Goal: Transaction & Acquisition: Purchase product/service

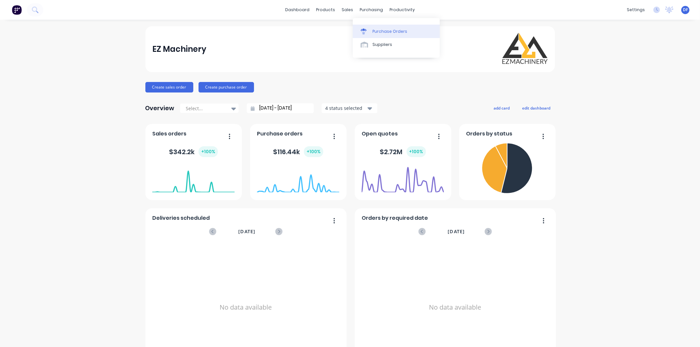
click at [376, 29] on div "Purchase Orders" at bounding box center [390, 32] width 35 height 6
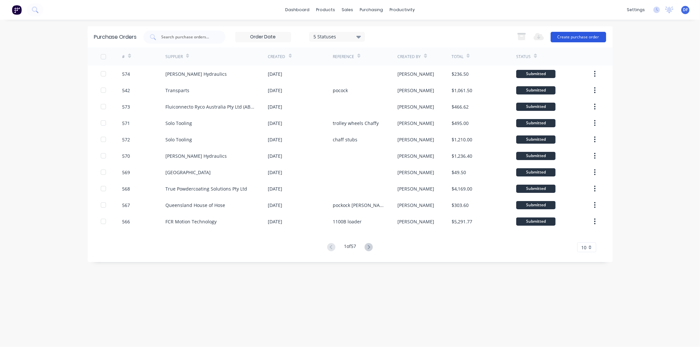
click at [588, 36] on button "Create purchase order" at bounding box center [578, 37] width 55 height 11
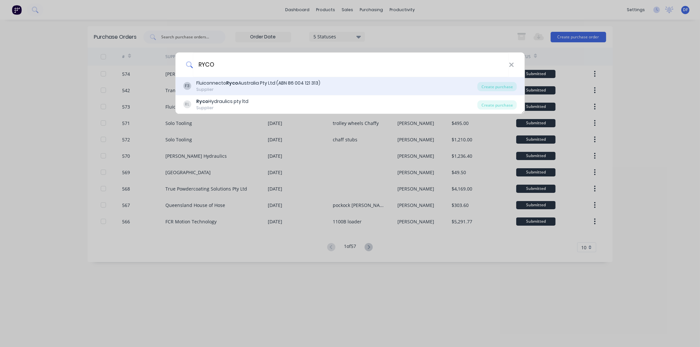
type input "RYCO"
click at [250, 81] on div "Fluiconnecto Ryco Australia Pty Ltd (ABN 86 004 121 313)" at bounding box center [258, 83] width 124 height 7
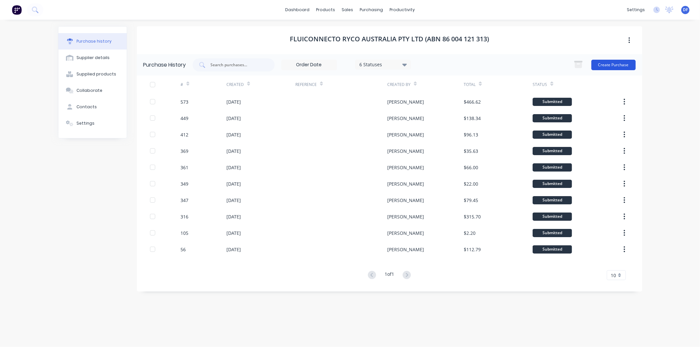
click at [612, 64] on button "Create Purchase" at bounding box center [614, 65] width 44 height 11
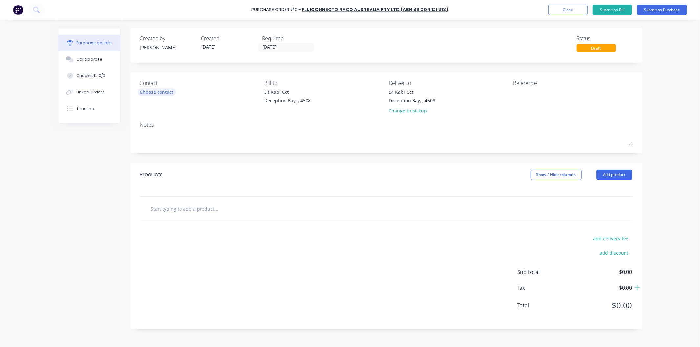
click at [160, 92] on div "Choose contact" at bounding box center [156, 92] width 33 height 7
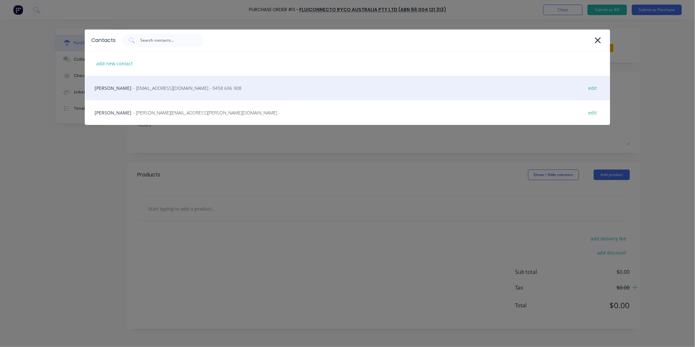
click at [146, 86] on span "- qldsales@flcryco.com - 0458 696 908" at bounding box center [187, 88] width 108 height 7
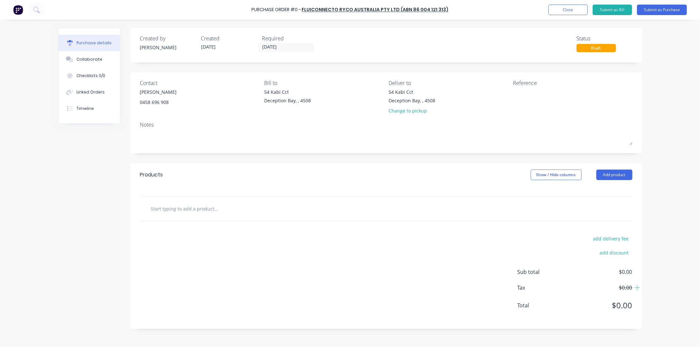
click at [194, 207] on input "text" at bounding box center [216, 208] width 131 height 13
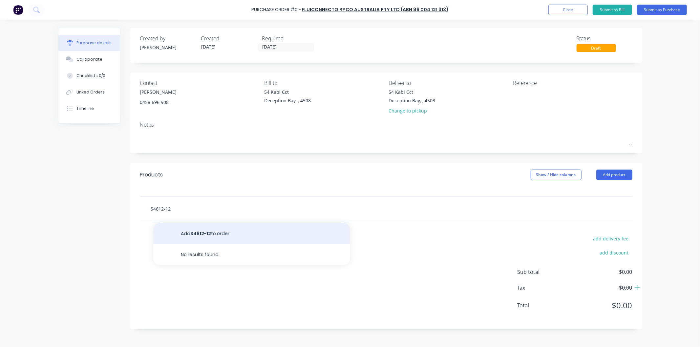
type input "S4612-12"
click at [214, 233] on button "Add S4612-12 to order" at bounding box center [251, 233] width 197 height 21
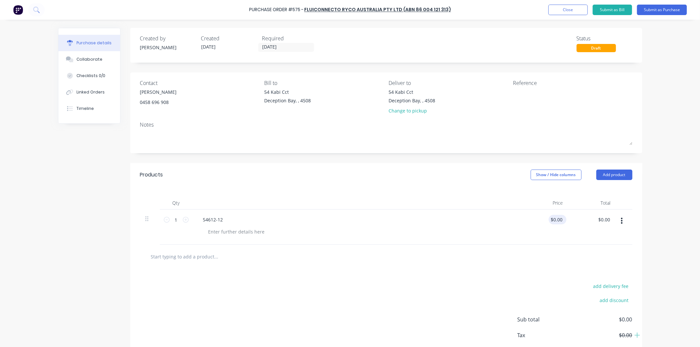
drag, startPoint x: 563, startPoint y: 219, endPoint x: 559, endPoint y: 221, distance: 4.3
click at [559, 221] on div "$0.00 $0.00" at bounding box center [558, 220] width 18 height 10
drag, startPoint x: 561, startPoint y: 219, endPoint x: 546, endPoint y: 220, distance: 14.8
click at [546, 220] on div "0.00 0.00" at bounding box center [545, 227] width 48 height 35
type input "$7.75"
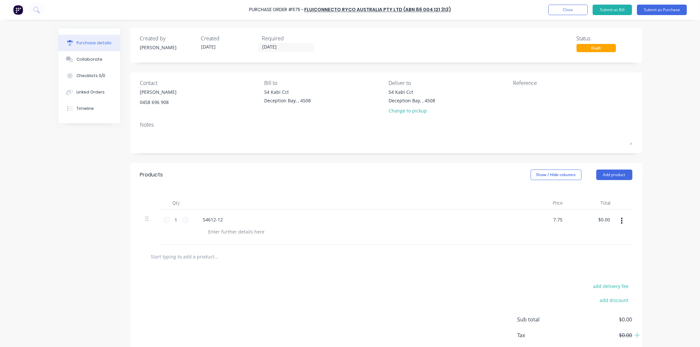
type input "$7.75"
click at [521, 222] on div "$7.75 7.75" at bounding box center [545, 227] width 48 height 35
click at [200, 253] on input "text" at bounding box center [216, 256] width 131 height 13
click at [184, 219] on icon at bounding box center [186, 220] width 6 height 6
type input "2"
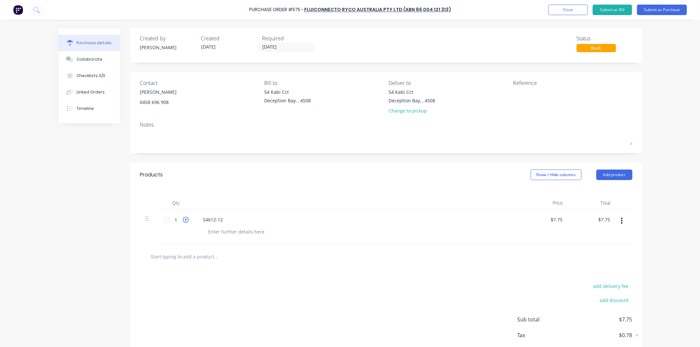
type input "$15.50"
click at [184, 219] on icon at bounding box center [186, 220] width 6 height 6
type input "3"
type input "$23.25"
click at [184, 219] on icon at bounding box center [186, 220] width 6 height 6
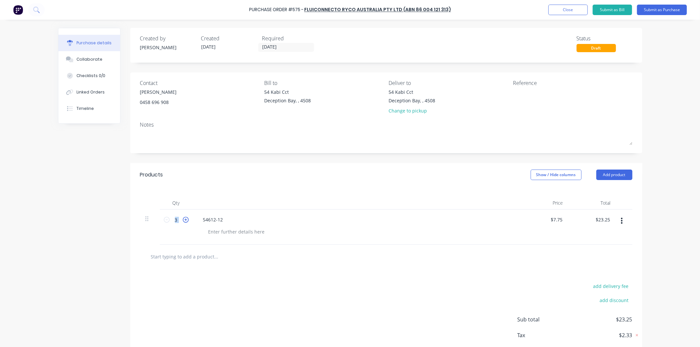
type input "4"
type input "$31.00"
click at [184, 219] on icon at bounding box center [186, 220] width 6 height 6
type input "5"
type input "$38.75"
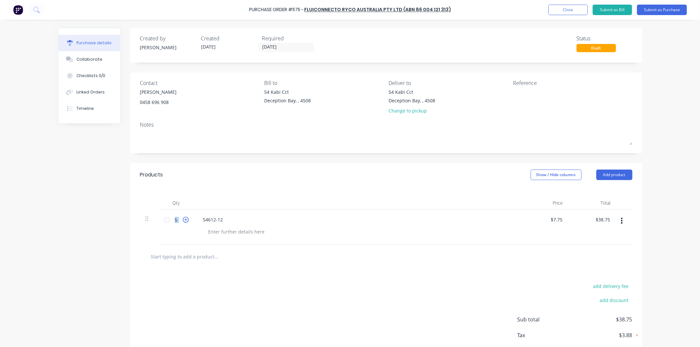
click at [184, 219] on icon at bounding box center [186, 220] width 6 height 6
type input "6"
type input "$46.50"
click at [184, 219] on icon at bounding box center [186, 220] width 6 height 6
type input "7"
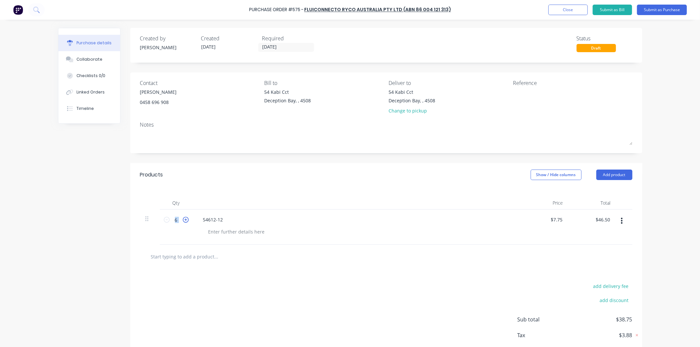
type input "$54.25"
click at [184, 219] on icon at bounding box center [186, 220] width 6 height 6
type input "8"
type input "$62.00"
click at [184, 219] on icon at bounding box center [186, 220] width 6 height 6
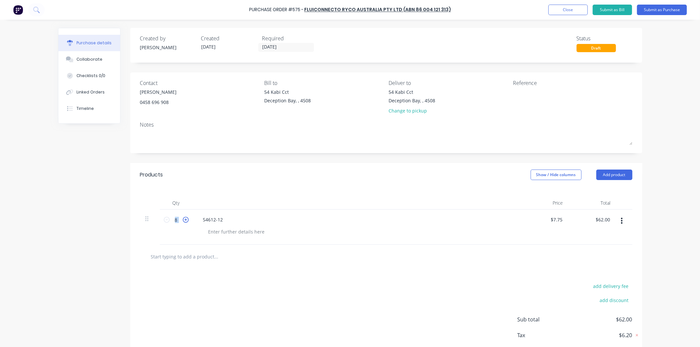
type input "9"
type input "$69.75"
click at [184, 219] on icon at bounding box center [186, 220] width 6 height 6
type input "10"
type input "$77.50"
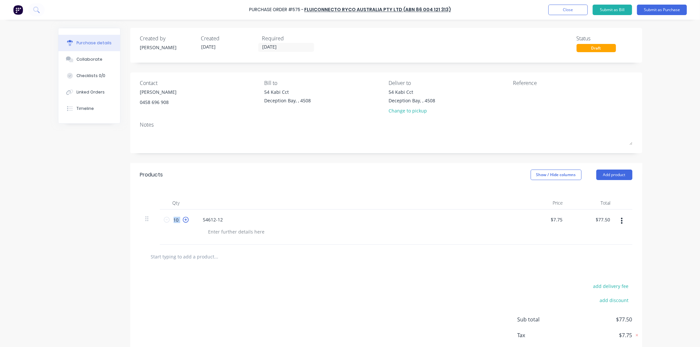
click at [184, 219] on icon at bounding box center [186, 220] width 6 height 6
type input "11"
type input "$85.25"
click at [184, 219] on icon at bounding box center [186, 220] width 6 height 6
type input "12"
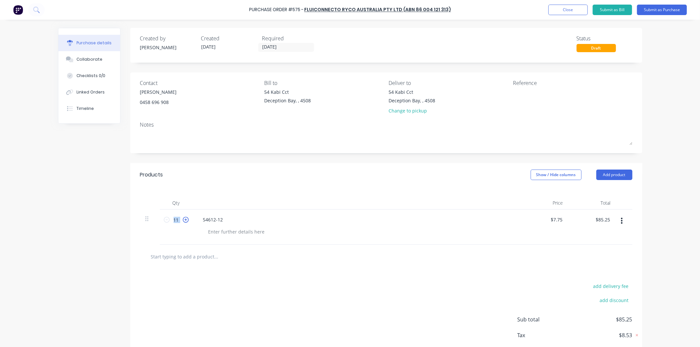
type input "$93.00"
click at [184, 219] on icon at bounding box center [186, 220] width 6 height 6
type input "13"
type input "$100.75"
click at [184, 219] on icon at bounding box center [186, 220] width 6 height 6
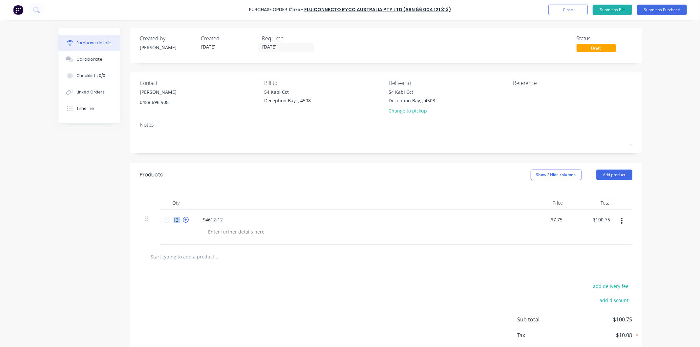
type input "14"
type input "$108.50"
click at [184, 219] on icon at bounding box center [186, 220] width 6 height 6
type input "15"
type input "$116.25"
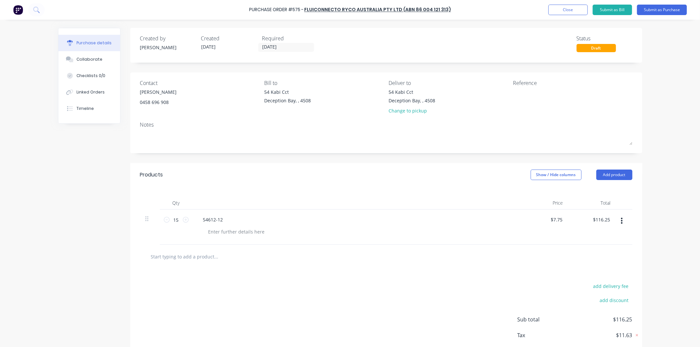
click at [181, 238] on div "15 15" at bounding box center [176, 227] width 33 height 35
click at [183, 219] on icon at bounding box center [186, 220] width 6 height 6
type input "16"
type input "$124.00"
click at [183, 219] on icon at bounding box center [186, 220] width 6 height 6
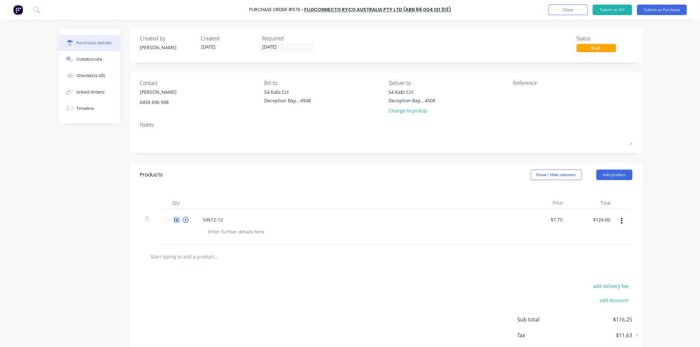
type input "17"
type input "$131.75"
click at [183, 219] on icon at bounding box center [186, 220] width 6 height 6
type input "18"
type input "$139.50"
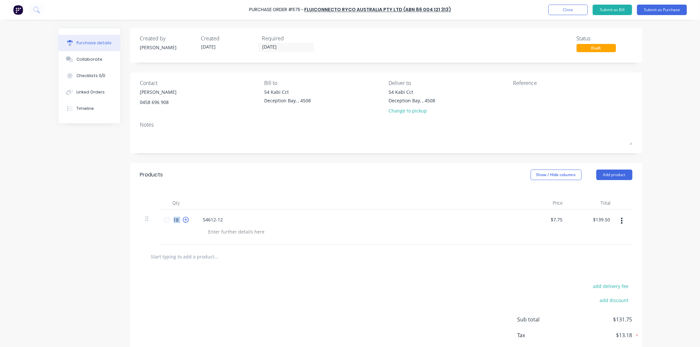
click at [183, 219] on icon at bounding box center [186, 220] width 6 height 6
type input "19"
type input "$147.25"
click at [183, 219] on icon at bounding box center [186, 220] width 6 height 6
type input "20"
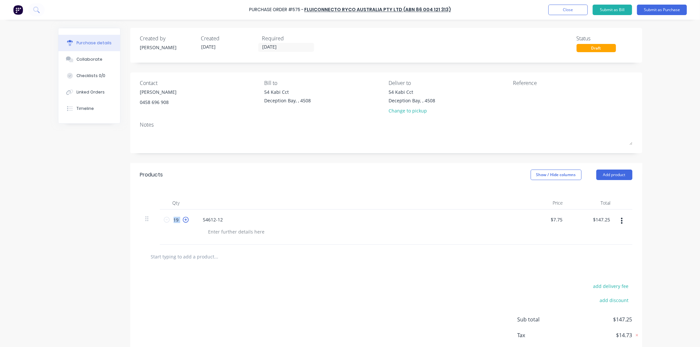
type input "$155.00"
click at [182, 231] on div "20 20" at bounding box center [176, 227] width 33 height 35
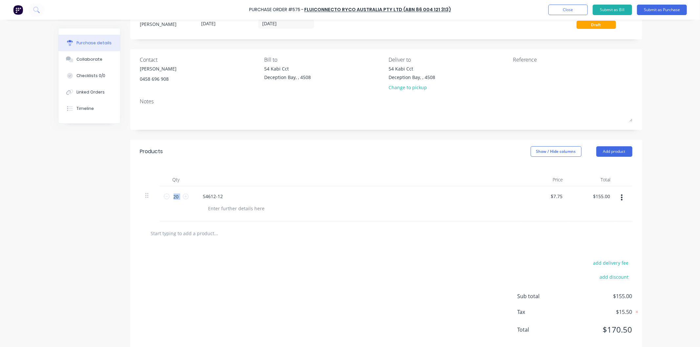
scroll to position [36, 0]
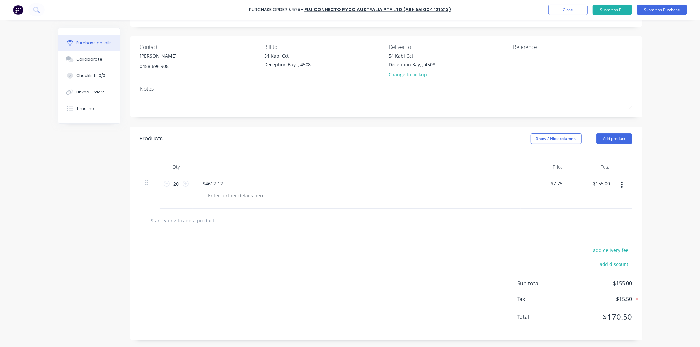
click at [185, 219] on input "text" at bounding box center [216, 220] width 131 height 13
type input "S740207"
click at [208, 184] on div "S4612-12" at bounding box center [213, 184] width 31 height 10
click at [217, 183] on div "S46-12-12" at bounding box center [214, 184] width 32 height 10
click at [156, 221] on input "S740207" at bounding box center [216, 220] width 131 height 13
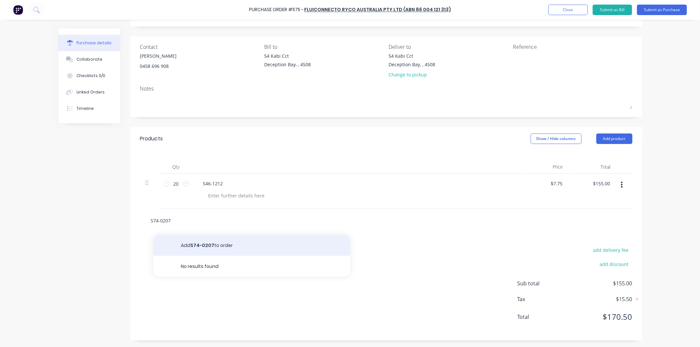
type input "S74-0207"
click at [205, 244] on button "Add S74-0207 to order" at bounding box center [251, 245] width 197 height 21
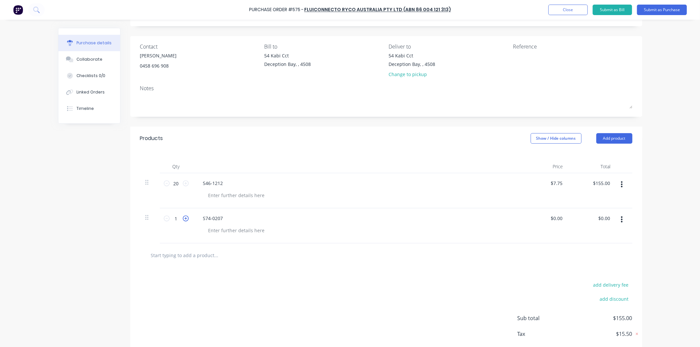
click at [183, 218] on icon at bounding box center [186, 219] width 6 height 6
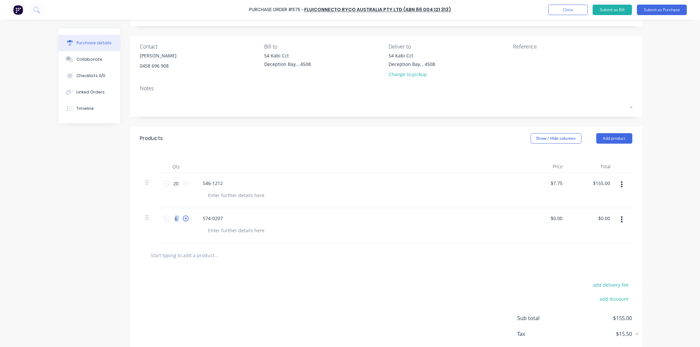
click at [183, 218] on icon at bounding box center [186, 219] width 6 height 6
type input "10"
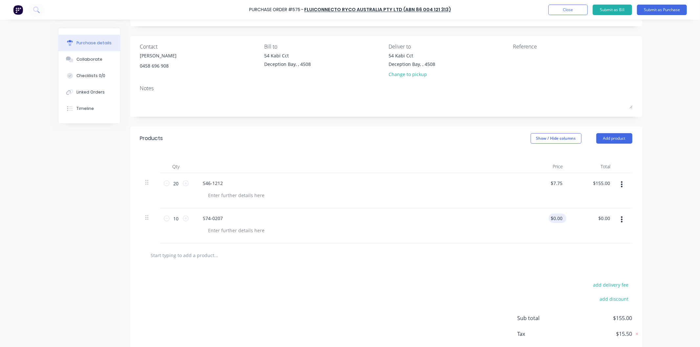
drag, startPoint x: 562, startPoint y: 216, endPoint x: 552, endPoint y: 218, distance: 10.0
click at [552, 218] on div "$0.00 $0.00" at bounding box center [558, 219] width 18 height 10
drag, startPoint x: 559, startPoint y: 217, endPoint x: 549, endPoint y: 218, distance: 10.2
click at [552, 218] on input "0.00" at bounding box center [558, 219] width 12 height 10
type input "$3.91"
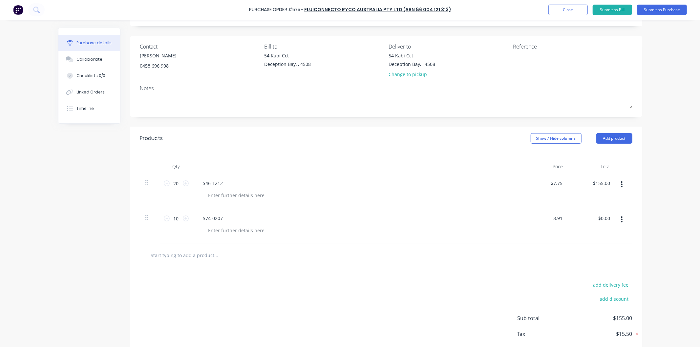
type input "$39.10"
click at [531, 218] on div "$3.91 3.91" at bounding box center [545, 225] width 48 height 35
click at [183, 219] on icon at bounding box center [186, 219] width 6 height 6
type input "11"
type input "$43.01"
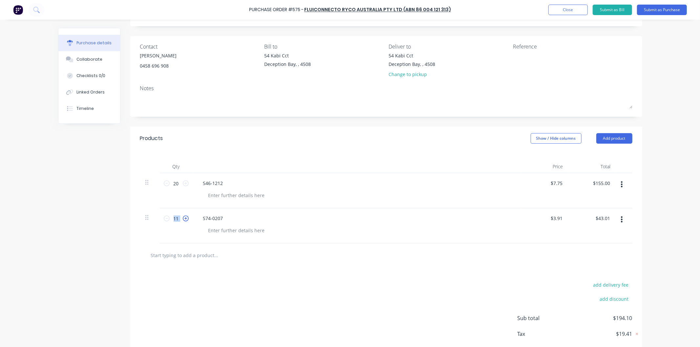
click at [183, 219] on icon at bounding box center [186, 219] width 6 height 6
type input "12"
type input "$46.92"
click at [183, 218] on icon at bounding box center [186, 219] width 6 height 6
type input "13"
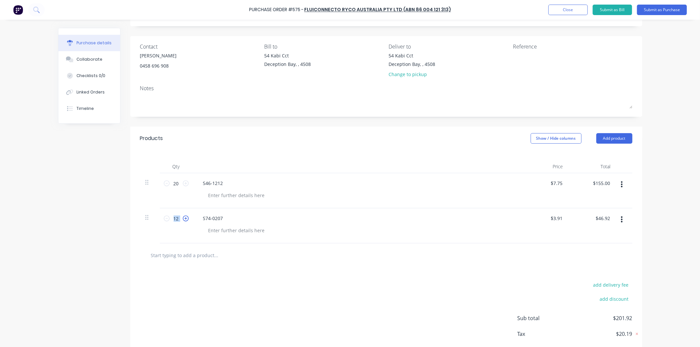
type input "$50.83"
click at [183, 218] on icon at bounding box center [186, 219] width 6 height 6
type input "14"
type input "$54.74"
click at [183, 218] on icon at bounding box center [186, 219] width 6 height 6
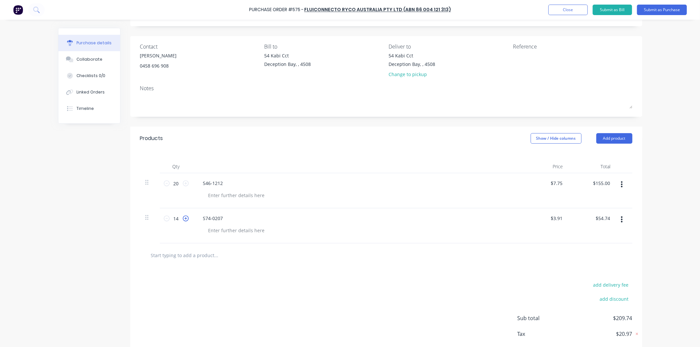
type input "15"
type input "$58.65"
click at [183, 218] on icon at bounding box center [186, 219] width 6 height 6
type input "16"
type input "$62.56"
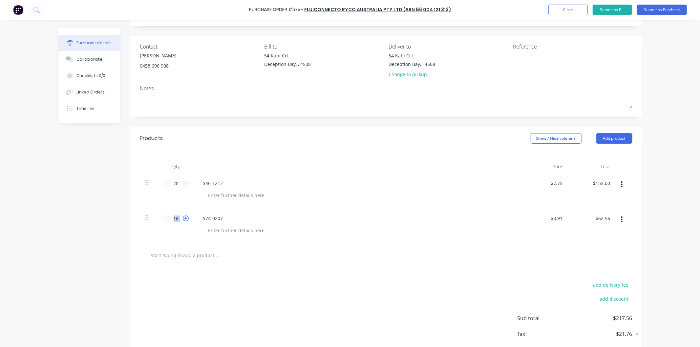
click at [183, 218] on icon at bounding box center [186, 219] width 6 height 6
type input "17"
type input "$66.47"
click at [183, 218] on icon at bounding box center [186, 219] width 6 height 6
type input "18"
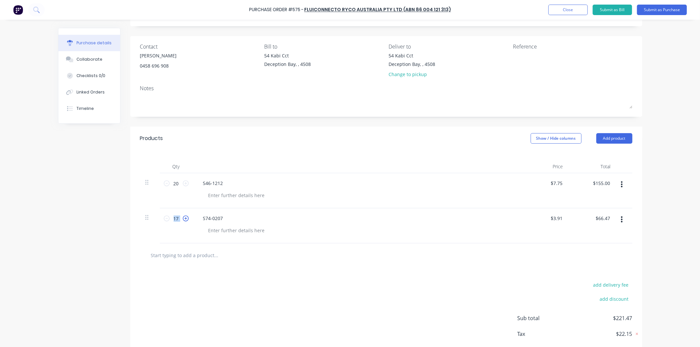
type input "$70.38"
click at [183, 218] on icon at bounding box center [186, 219] width 6 height 6
type input "19"
type input "$74.29"
click at [183, 218] on icon at bounding box center [186, 219] width 6 height 6
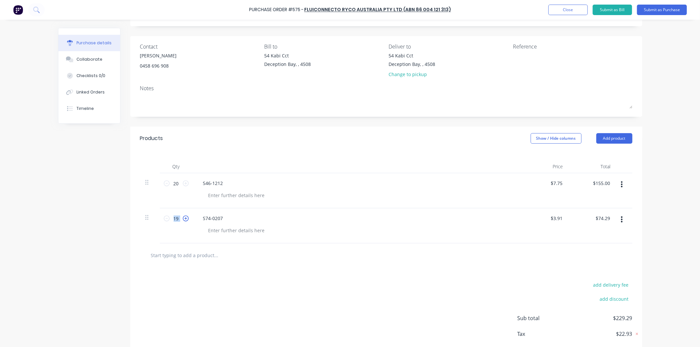
type input "20"
type input "$78.20"
click at [181, 228] on div "20 20" at bounding box center [176, 225] width 33 height 35
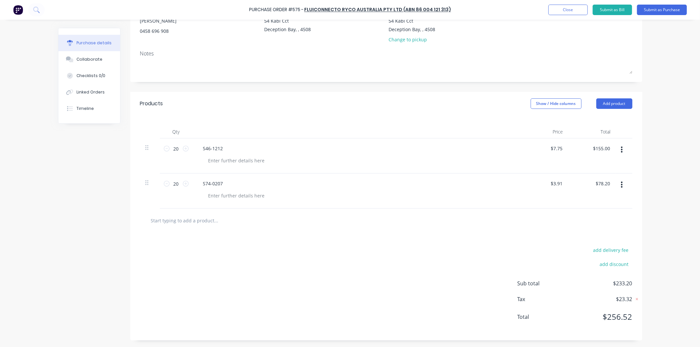
click at [195, 219] on input "text" at bounding box center [216, 220] width 131 height 13
type input "S74-0817"
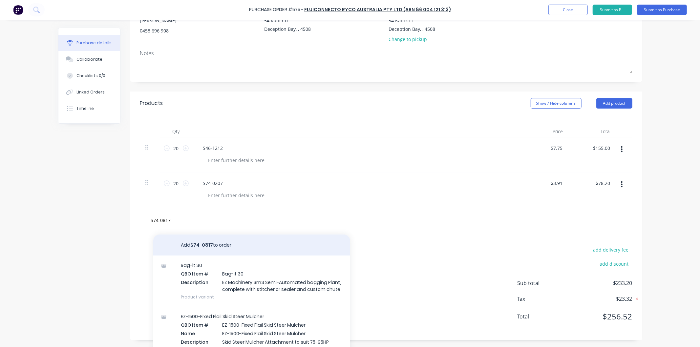
click at [212, 244] on button "Add S74-0817 to order" at bounding box center [251, 245] width 197 height 21
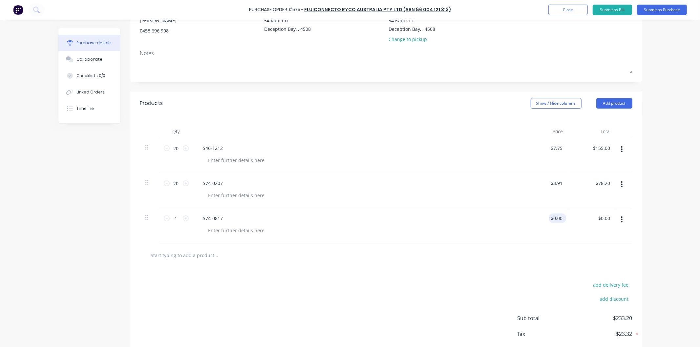
drag, startPoint x: 563, startPoint y: 218, endPoint x: 549, endPoint y: 218, distance: 14.1
click at [549, 218] on div "$0.00 $0.00" at bounding box center [558, 219] width 18 height 10
click at [557, 217] on input "0.00" at bounding box center [558, 219] width 12 height 10
drag, startPoint x: 563, startPoint y: 218, endPoint x: 556, endPoint y: 218, distance: 7.9
click at [556, 218] on div "$0.00 $0.00" at bounding box center [558, 219] width 18 height 10
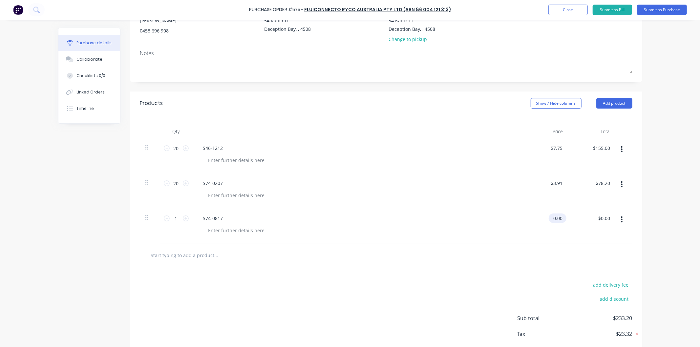
click at [558, 218] on input "0.00" at bounding box center [556, 219] width 15 height 10
click at [561, 218] on input "0.00" at bounding box center [558, 219] width 12 height 10
type input "0"
type input "$8.25"
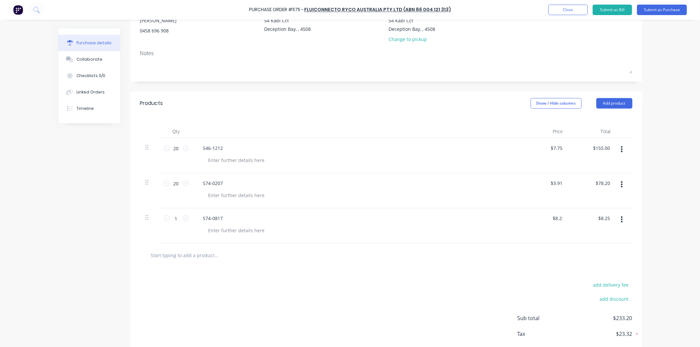
click at [513, 221] on div "S74-0817" at bounding box center [357, 219] width 318 height 10
click at [207, 257] on input "text" at bounding box center [216, 255] width 131 height 13
click at [156, 254] on input "S9014" at bounding box center [216, 255] width 131 height 13
click at [167, 256] on input "S90-14" at bounding box center [216, 255] width 131 height 13
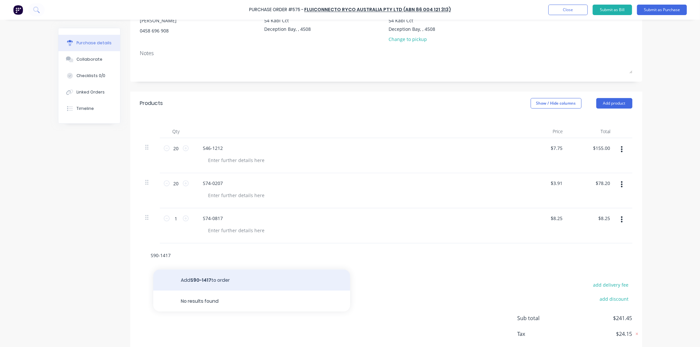
type input "S90-1417"
click at [192, 280] on button "Add S90-1417 to order" at bounding box center [251, 280] width 197 height 21
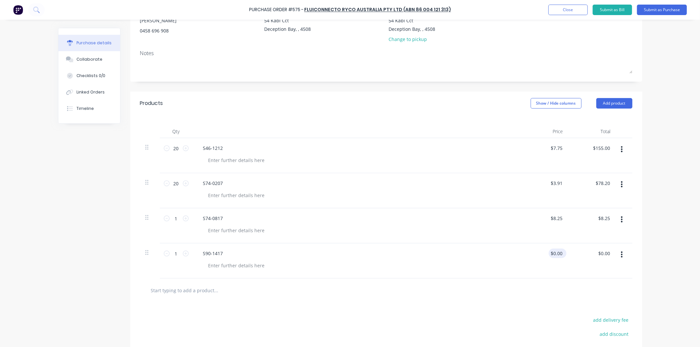
drag, startPoint x: 565, startPoint y: 253, endPoint x: 548, endPoint y: 254, distance: 17.4
click at [547, 254] on div "$0.00 $0.00" at bounding box center [545, 261] width 48 height 35
drag, startPoint x: 552, startPoint y: 251, endPoint x: 557, endPoint y: 251, distance: 4.6
click at [553, 251] on input "0.00" at bounding box center [556, 254] width 15 height 10
drag, startPoint x: 561, startPoint y: 251, endPoint x: 542, endPoint y: 248, distance: 19.3
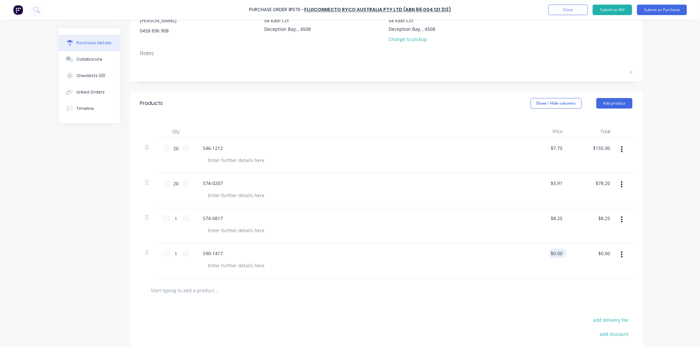
click at [549, 253] on div "$0.00 $0.00" at bounding box center [558, 254] width 18 height 10
drag, startPoint x: 582, startPoint y: 268, endPoint x: 569, endPoint y: 264, distance: 13.0
click at [580, 268] on div "$0.00 $0.00" at bounding box center [593, 261] width 48 height 35
drag, startPoint x: 561, startPoint y: 252, endPoint x: 548, endPoint y: 246, distance: 14.7
click at [548, 252] on div "0.00 0.00" at bounding box center [545, 261] width 48 height 35
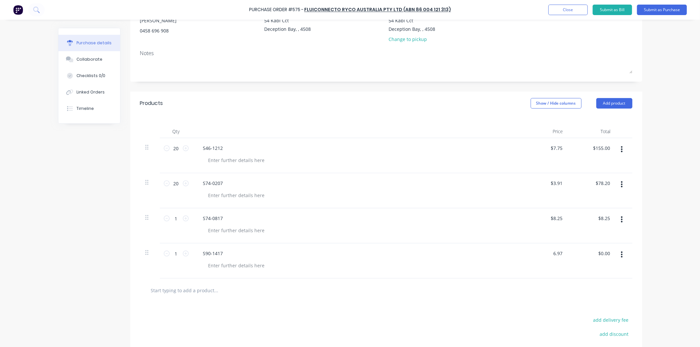
type input "$6.97"
click at [499, 253] on div "S90-1417" at bounding box center [357, 254] width 318 height 10
click at [183, 254] on icon at bounding box center [186, 254] width 6 height 6
type input "2"
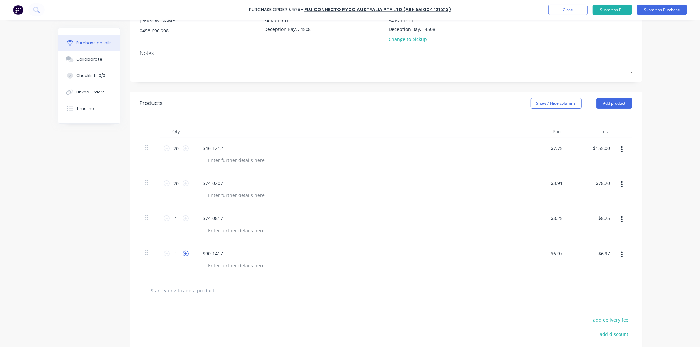
type input "$13.94"
click at [183, 254] on icon at bounding box center [186, 254] width 6 height 6
type input "3"
type input "$20.91"
click at [185, 270] on div "3 3" at bounding box center [176, 261] width 33 height 35
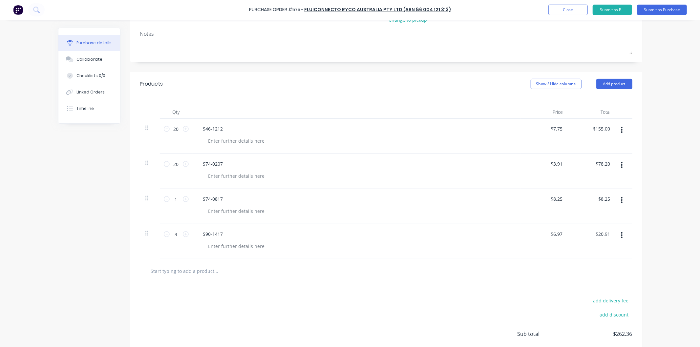
scroll to position [108, 0]
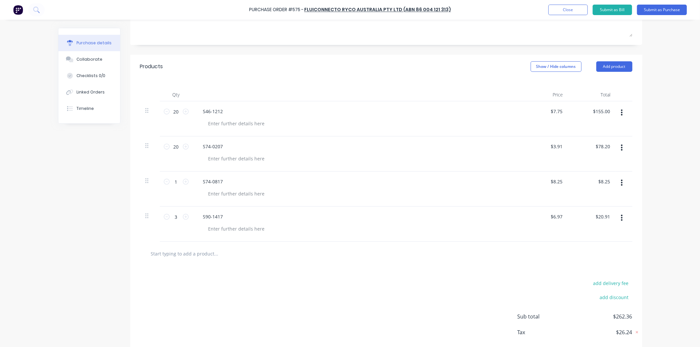
click at [197, 255] on input "text" at bounding box center [216, 253] width 131 height 13
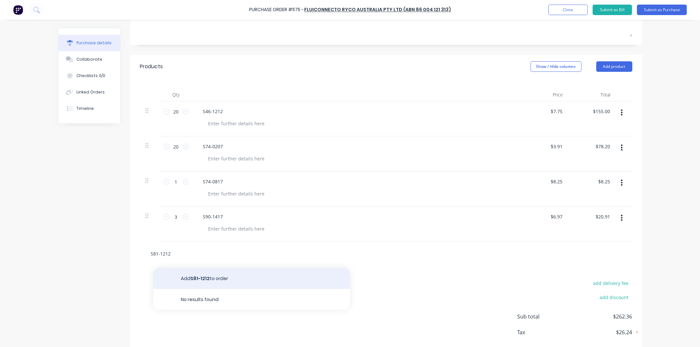
type input "S81-1212"
click at [212, 278] on button "Add S81-1212 to order" at bounding box center [251, 278] width 197 height 21
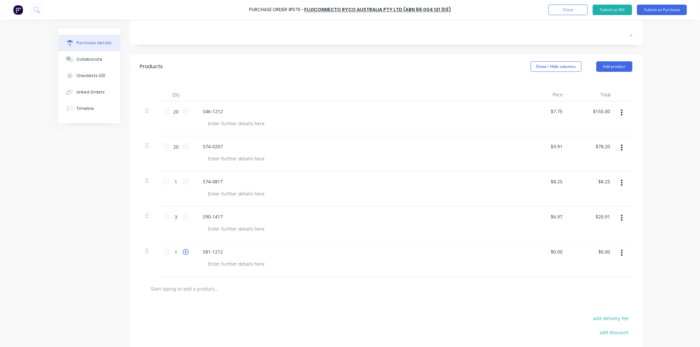
click at [184, 252] on icon at bounding box center [186, 252] width 6 height 6
type input "3"
drag, startPoint x: 562, startPoint y: 253, endPoint x: 553, endPoint y: 253, distance: 9.8
click at [553, 253] on div "$0.00 $0.00" at bounding box center [558, 252] width 18 height 10
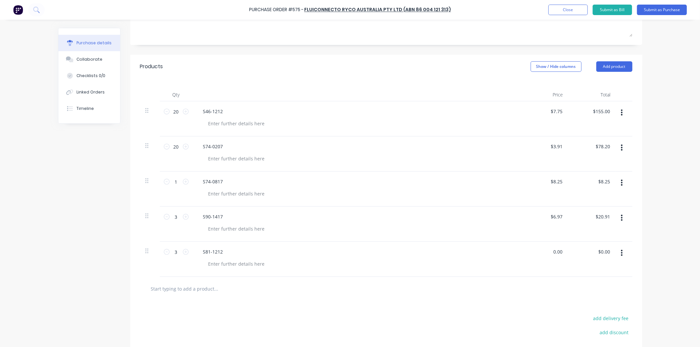
drag, startPoint x: 560, startPoint y: 251, endPoint x: 542, endPoint y: 246, distance: 18.8
click at [552, 251] on input "0.00" at bounding box center [558, 252] width 12 height 10
click at [514, 248] on div "S81-1212" at bounding box center [357, 259] width 328 height 35
type input "$12.52"
type input "$37.56"
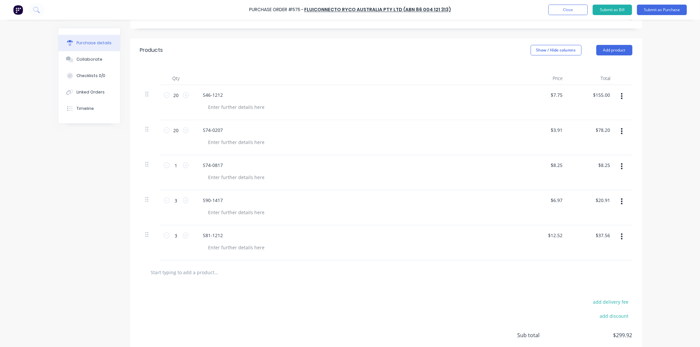
scroll to position [104, 0]
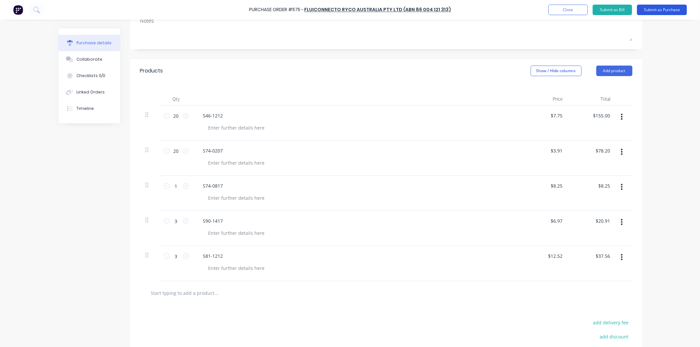
click at [665, 9] on button "Submit as Purchase" at bounding box center [662, 10] width 50 height 11
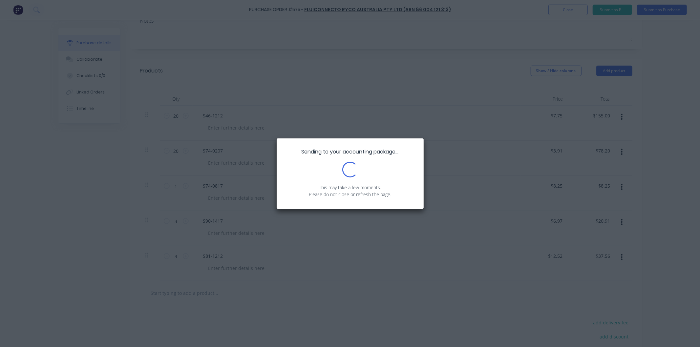
scroll to position [0, 0]
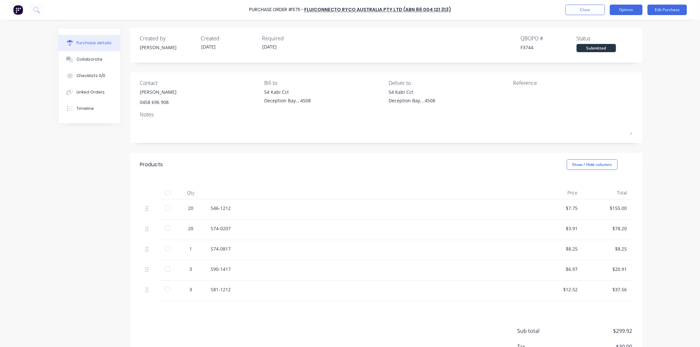
click at [624, 8] on button "Options" at bounding box center [626, 10] width 33 height 11
click at [604, 25] on div "Print / Email" at bounding box center [611, 27] width 51 height 10
click at [597, 40] on div "With pricing" at bounding box center [611, 40] width 51 height 10
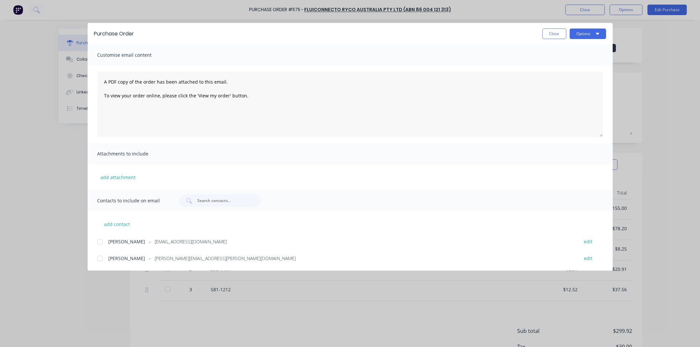
click at [100, 242] on div at bounding box center [100, 241] width 13 height 13
click at [103, 79] on textarea "A PDF copy of the order has been attached to this email. To view your order onl…" at bounding box center [351, 105] width 506 height 66
click at [582, 33] on button "Options" at bounding box center [588, 34] width 36 height 11
click at [551, 79] on div "Email" at bounding box center [575, 77] width 51 height 10
click at [555, 34] on button "Close" at bounding box center [555, 34] width 24 height 11
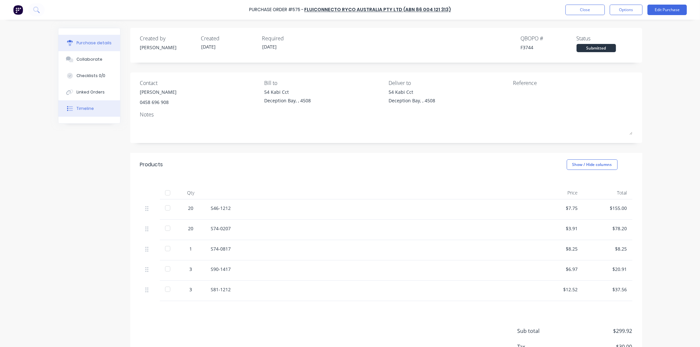
click at [86, 106] on div "Timeline" at bounding box center [85, 109] width 17 height 6
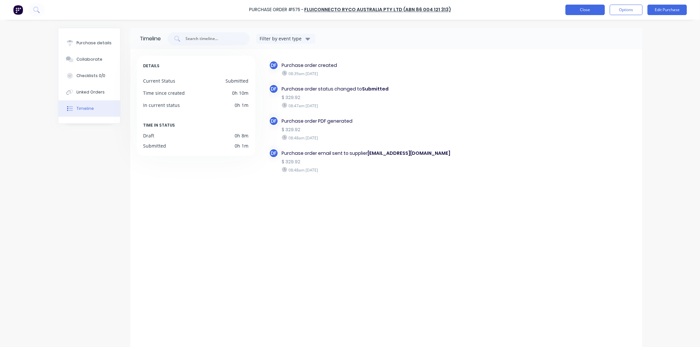
click at [578, 7] on button "Close" at bounding box center [585, 10] width 39 height 11
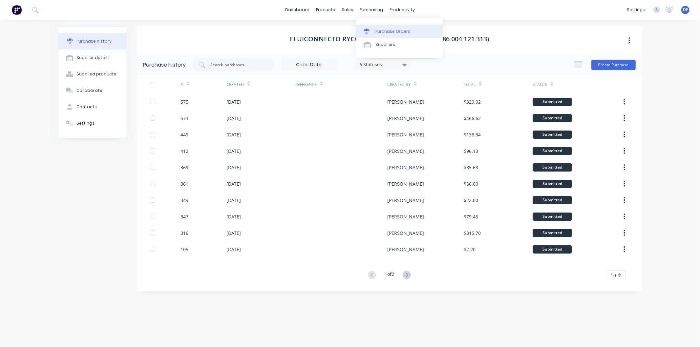
click at [385, 29] on div "Purchase Orders" at bounding box center [393, 32] width 35 height 6
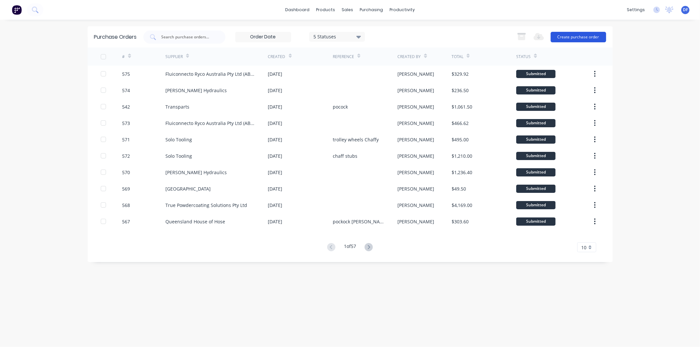
click at [583, 31] on div "Export to Excel (XLSX) Create purchase order" at bounding box center [560, 37] width 92 height 13
click at [578, 35] on button "Create purchase order" at bounding box center [578, 37] width 55 height 11
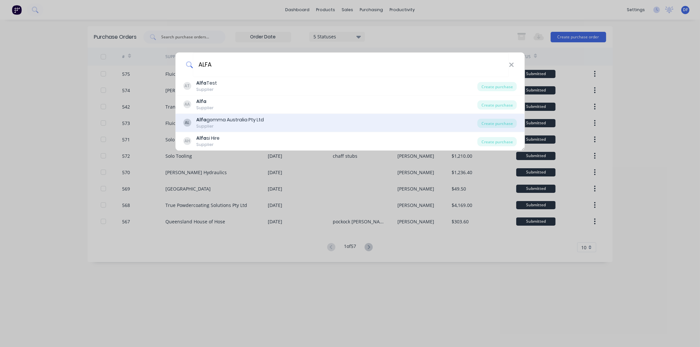
type input "ALFA"
click at [224, 119] on div "Alfa gomma Australia Pty Ltd" at bounding box center [230, 120] width 68 height 7
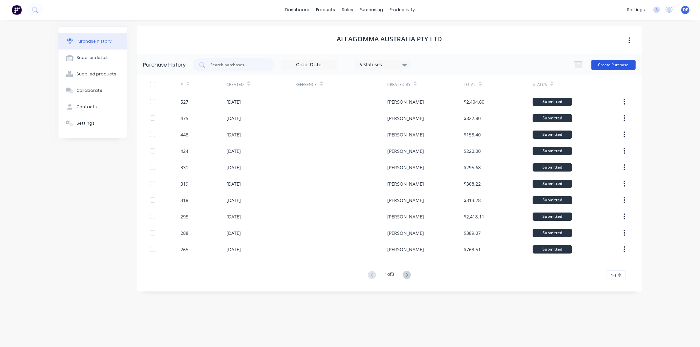
click at [609, 64] on button "Create Purchase" at bounding box center [614, 65] width 44 height 11
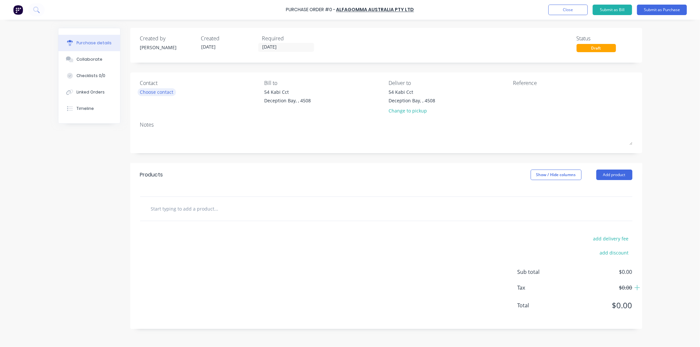
click at [160, 91] on div "Choose contact" at bounding box center [156, 92] width 33 height 7
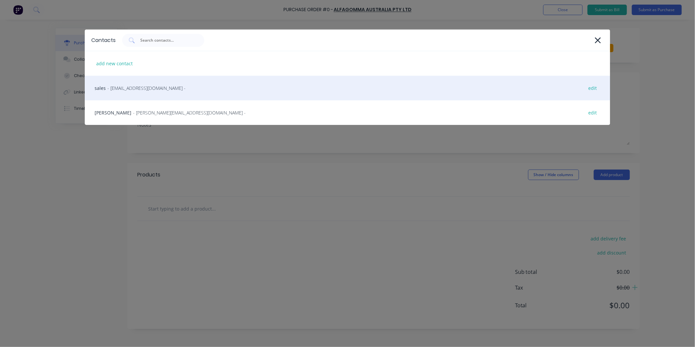
click at [141, 88] on span "- brisbane@alfagomma.com.au -" at bounding box center [146, 88] width 78 height 7
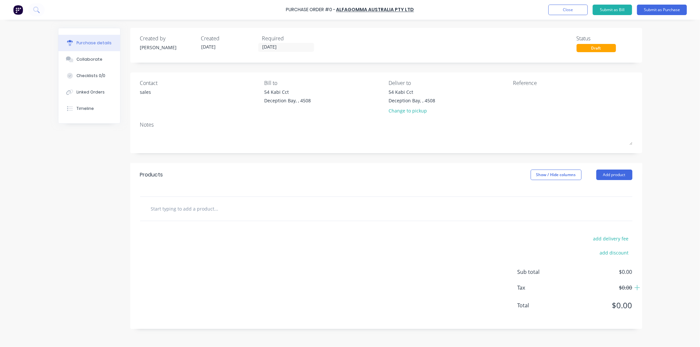
click at [182, 208] on input "text" at bounding box center [216, 208] width 131 height 13
click at [174, 209] on input "c124208111212" at bounding box center [216, 208] width 131 height 13
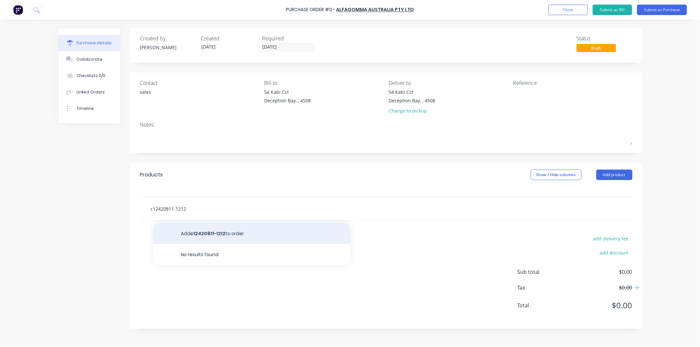
type input "c12420811-1212"
click at [209, 234] on button "Add c12420811-1212 to order" at bounding box center [251, 233] width 197 height 21
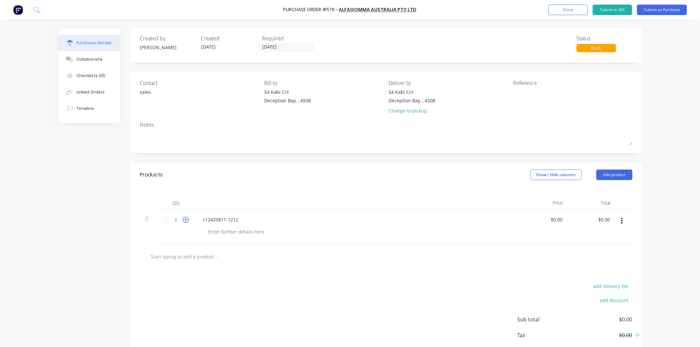
click at [185, 220] on icon at bounding box center [186, 220] width 6 height 6
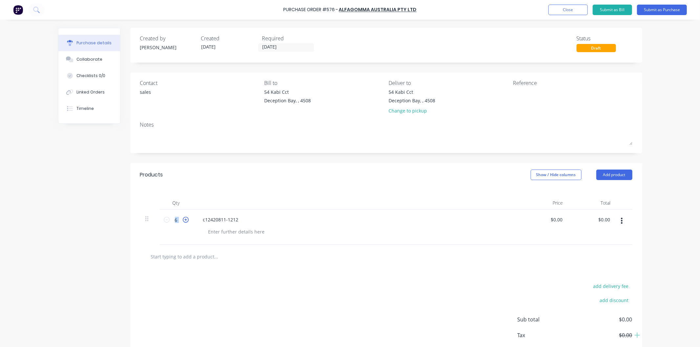
click at [185, 220] on icon at bounding box center [186, 220] width 6 height 6
click at [184, 220] on icon at bounding box center [186, 220] width 6 height 6
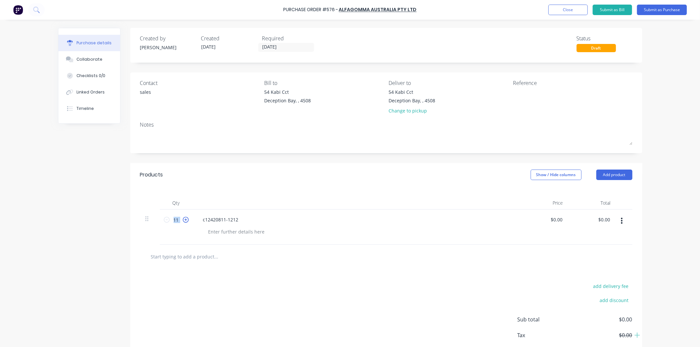
click at [184, 220] on icon at bounding box center [186, 220] width 6 height 6
type input "15"
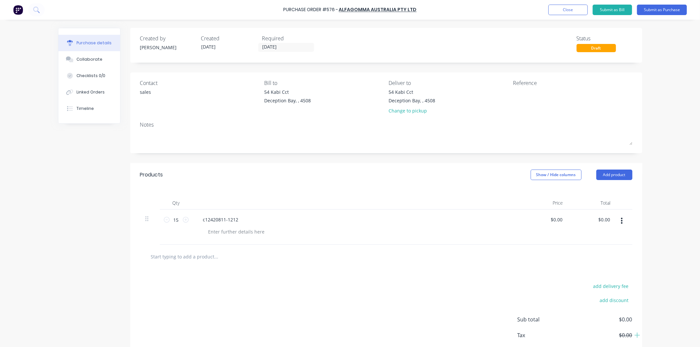
click at [200, 260] on input "text" at bounding box center [216, 256] width 131 height 13
click at [202, 219] on div "c12420811-1212" at bounding box center [221, 220] width 46 height 10
click at [283, 222] on div "C12420811-1212" at bounding box center [357, 220] width 318 height 10
drag, startPoint x: 201, startPoint y: 219, endPoint x: 235, endPoint y: 219, distance: 34.8
click at [235, 219] on div "C12420811-1212" at bounding box center [221, 220] width 47 height 10
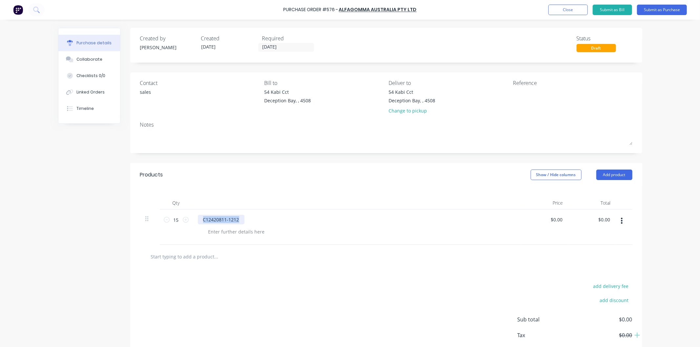
copy div "C12420811-1212"
click at [202, 258] on input "text" at bounding box center [216, 256] width 131 height 13
paste input "C12420811-1212"
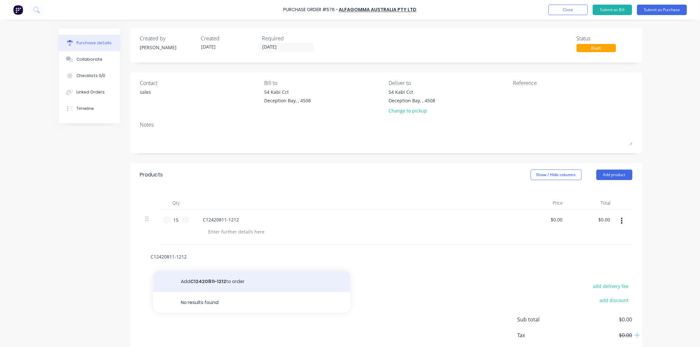
type input "C12420811-1212"
click at [204, 283] on button "Add C12420811-1212 to order" at bounding box center [251, 281] width 197 height 21
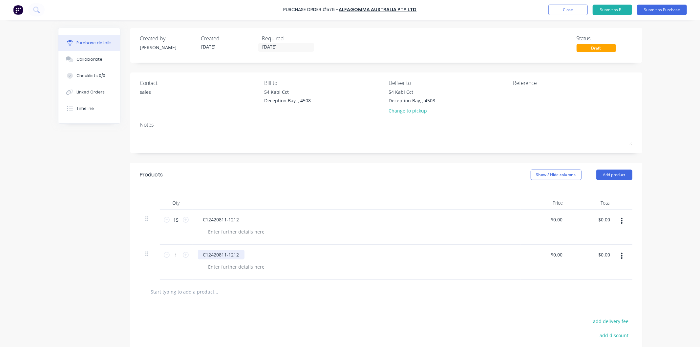
click at [221, 256] on div "C12420811-1212" at bounding box center [221, 255] width 47 height 10
click at [185, 254] on icon at bounding box center [186, 255] width 6 height 6
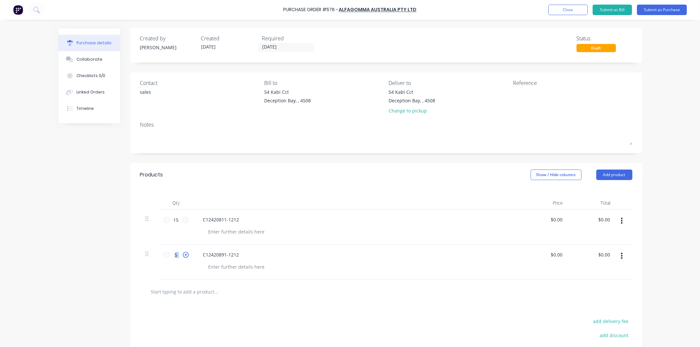
click at [185, 254] on icon at bounding box center [186, 255] width 6 height 6
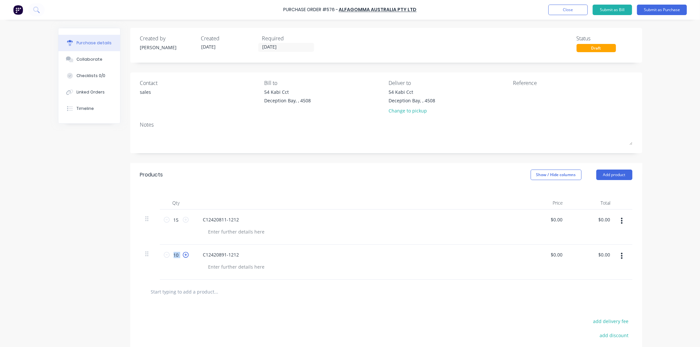
click at [185, 254] on icon at bounding box center [186, 255] width 6 height 6
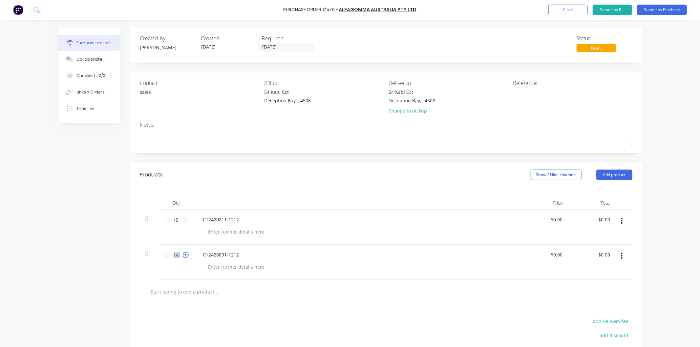
type input "15"
click at [273, 261] on div "C12420891-1212" at bounding box center [357, 262] width 328 height 35
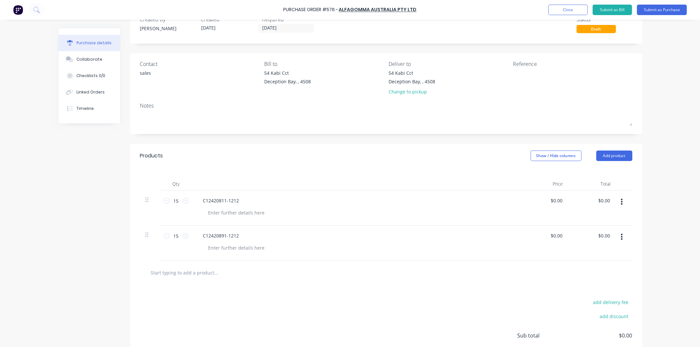
scroll to position [36, 0]
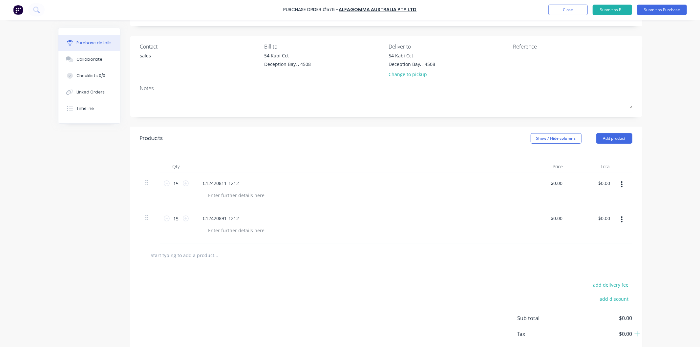
click at [203, 258] on input "text" at bounding box center [216, 255] width 131 height 13
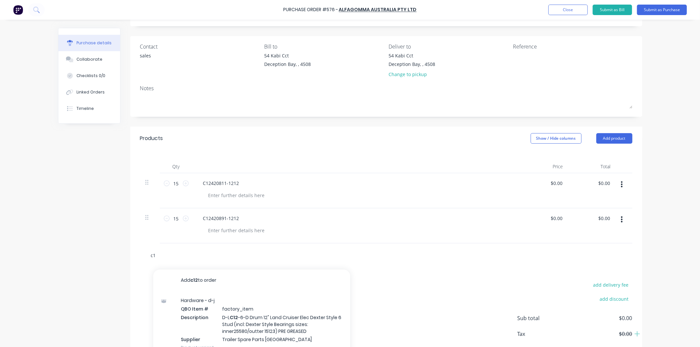
type input "c"
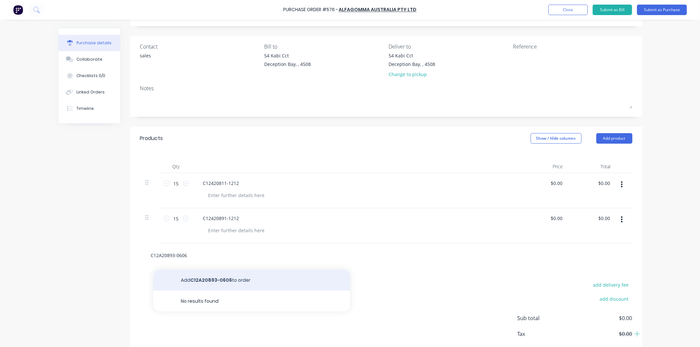
type input "C12A20893-0606"
click at [218, 278] on button "Add C12A20893-0606 to order" at bounding box center [251, 280] width 197 height 21
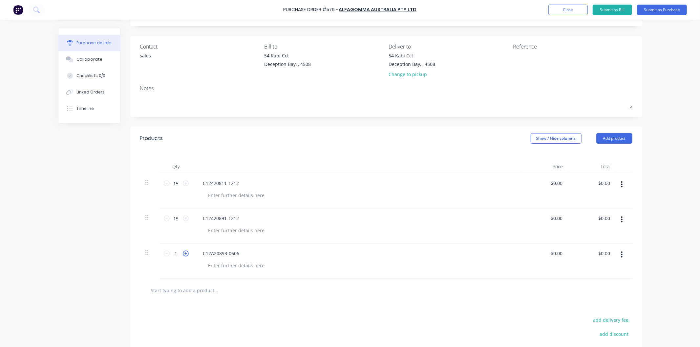
click at [185, 252] on icon at bounding box center [186, 254] width 6 height 6
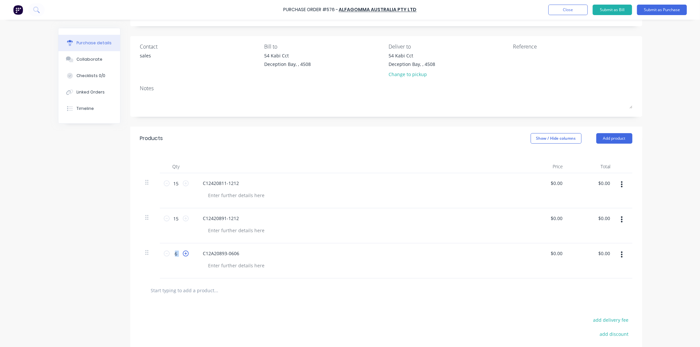
click at [185, 252] on icon at bounding box center [186, 254] width 6 height 6
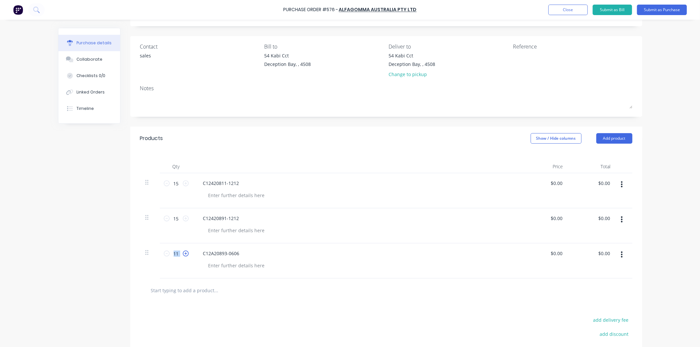
click at [185, 252] on icon at bounding box center [186, 254] width 6 height 6
type input "15"
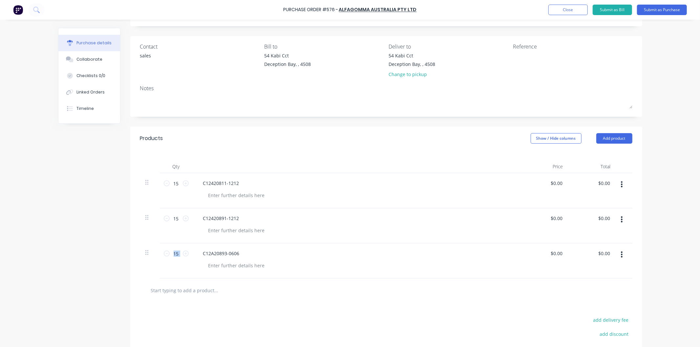
click at [230, 286] on input "text" at bounding box center [216, 290] width 131 height 13
drag, startPoint x: 245, startPoint y: 253, endPoint x: 201, endPoint y: 253, distance: 43.3
click at [201, 253] on div "C12A20893-0606" at bounding box center [357, 254] width 318 height 10
copy div "C12A20893-0606"
click at [209, 289] on input "text" at bounding box center [216, 290] width 131 height 13
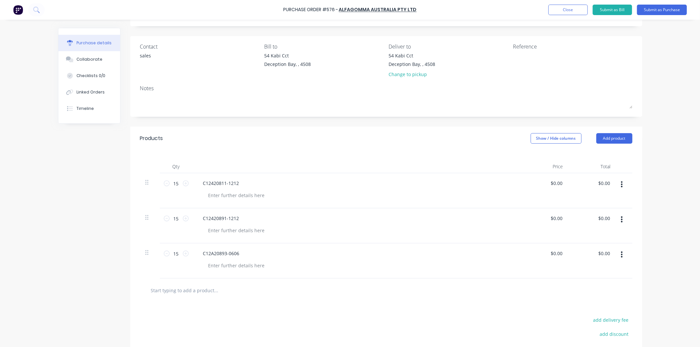
paste input "C12A20893-0606"
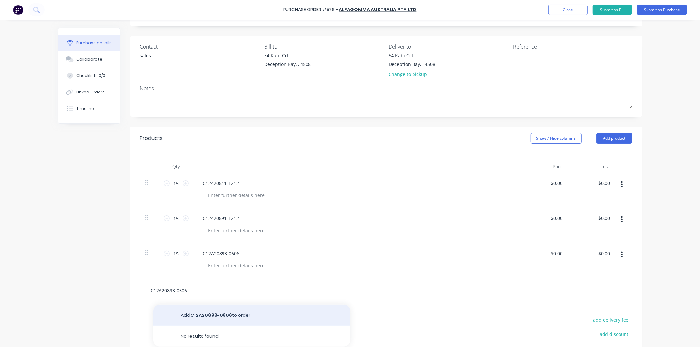
type input "C12A20893-0606"
click at [208, 316] on button "Add C12A20893-0606 to order" at bounding box center [251, 315] width 197 height 21
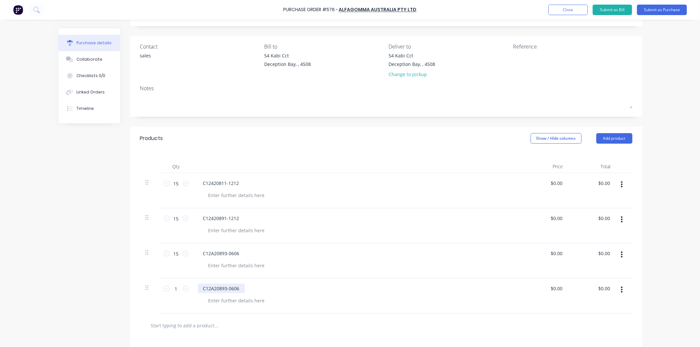
click at [231, 290] on div "C12A20893-0606" at bounding box center [221, 289] width 47 height 10
click at [237, 288] on div "C12A20893-0806" at bounding box center [221, 289] width 47 height 10
click at [185, 288] on icon at bounding box center [186, 289] width 6 height 6
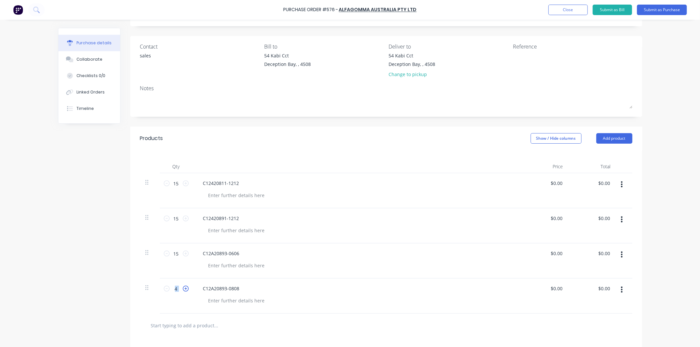
click at [185, 288] on icon at bounding box center [186, 289] width 6 height 6
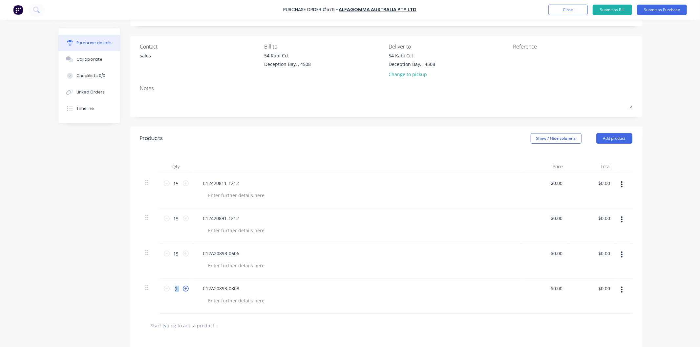
click at [185, 288] on icon at bounding box center [186, 289] width 6 height 6
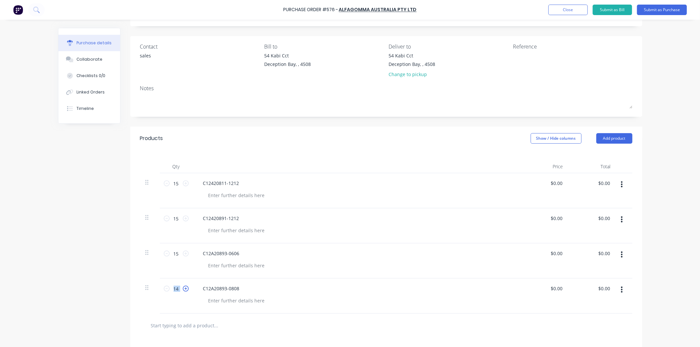
click at [185, 288] on icon at bounding box center [186, 289] width 6 height 6
type input "15"
click at [261, 287] on div "C12A20893-0808" at bounding box center [357, 289] width 318 height 10
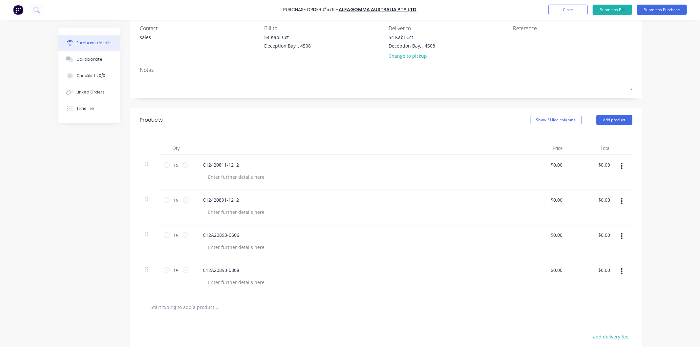
scroll to position [73, 0]
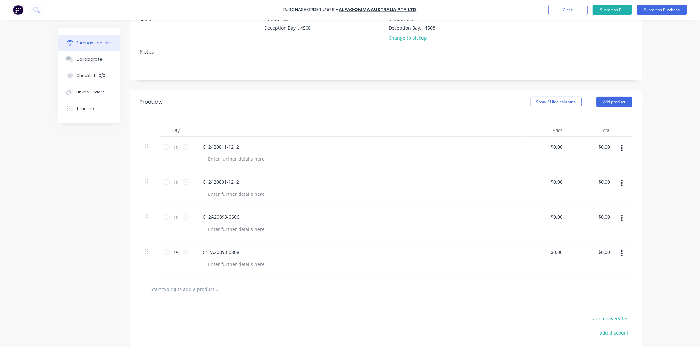
click at [195, 286] on input "text" at bounding box center [216, 289] width 131 height 13
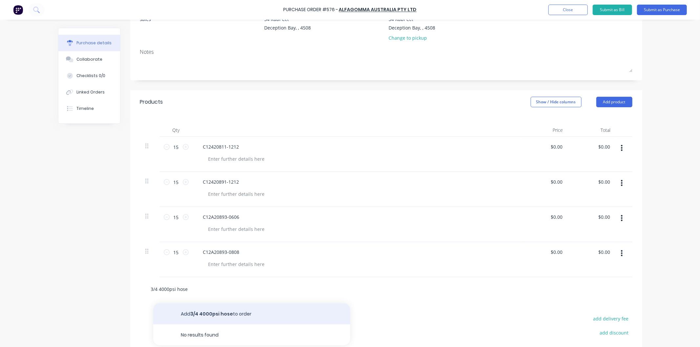
type input "3/4 4000psi hose"
click at [204, 313] on button "Add 3/4 4000psi hose to order" at bounding box center [251, 314] width 197 height 21
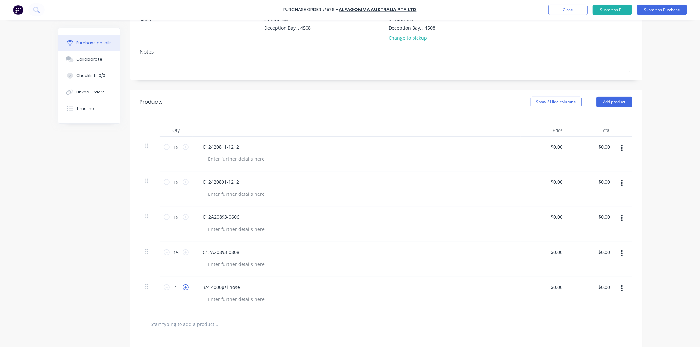
click at [184, 288] on icon at bounding box center [186, 288] width 6 height 6
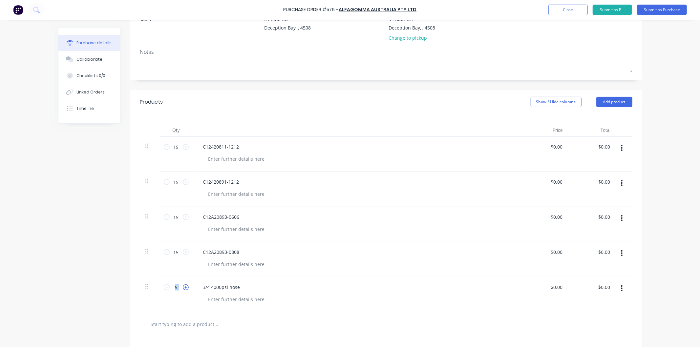
click at [184, 288] on icon at bounding box center [186, 288] width 6 height 6
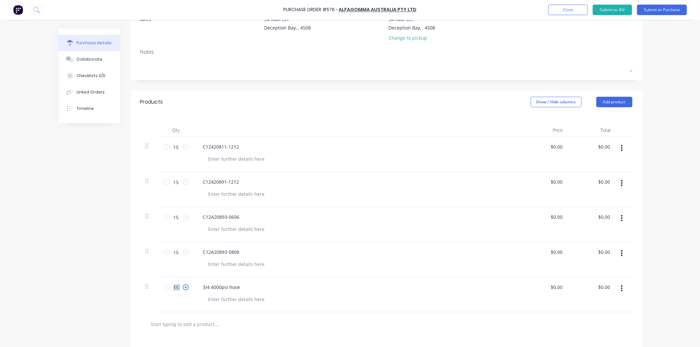
click at [184, 288] on icon at bounding box center [186, 288] width 6 height 6
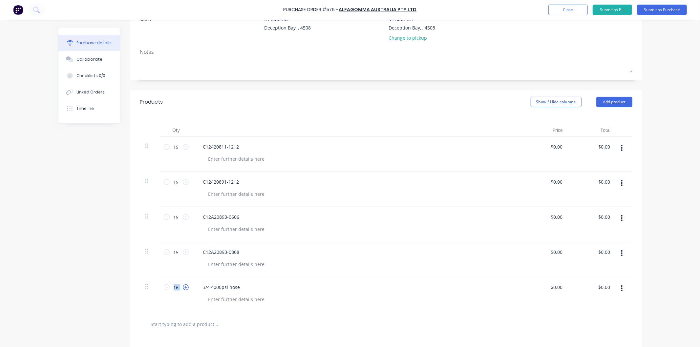
click at [183, 287] on icon at bounding box center [186, 288] width 6 height 6
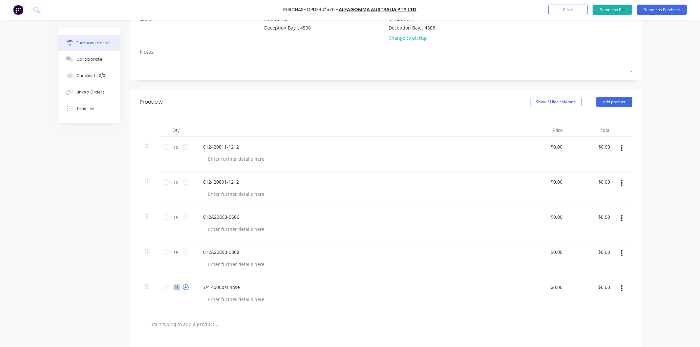
click at [183, 287] on icon at bounding box center [186, 288] width 6 height 6
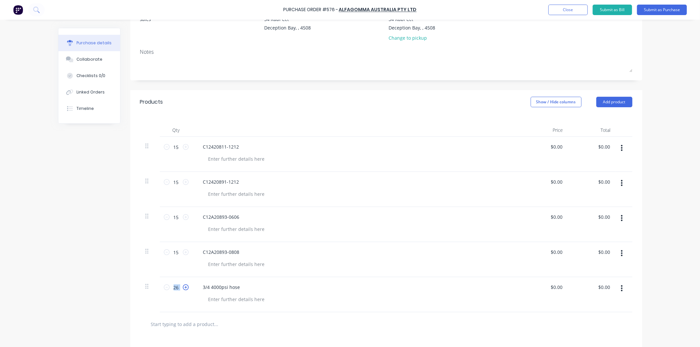
click at [183, 287] on icon at bounding box center [186, 288] width 6 height 6
type input "30"
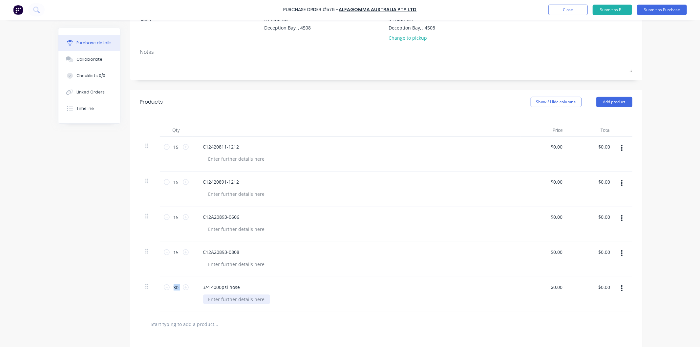
click at [232, 301] on div at bounding box center [236, 300] width 67 height 10
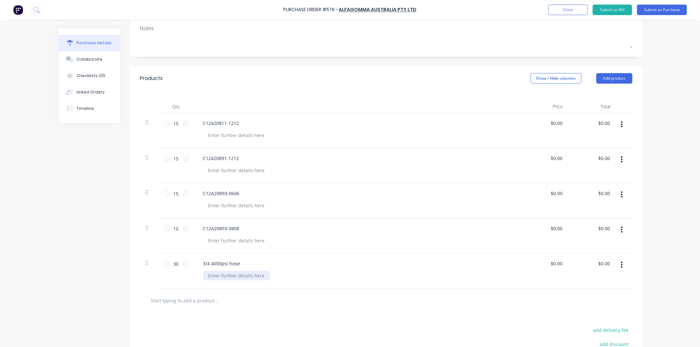
scroll to position [109, 0]
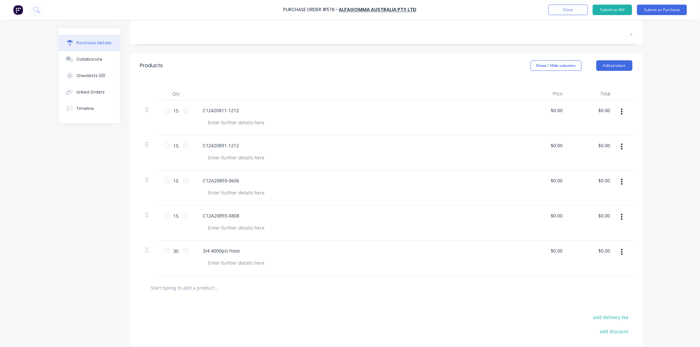
click at [210, 287] on input "text" at bounding box center [216, 287] width 131 height 13
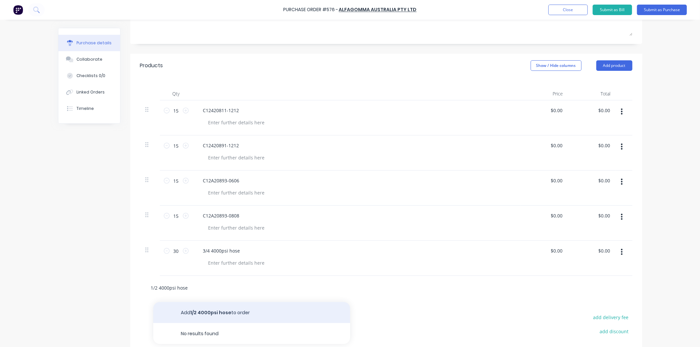
type input "1/2 4000psi hose"
click at [209, 313] on button "Add 1/2 4000psi hose to order" at bounding box center [251, 312] width 197 height 21
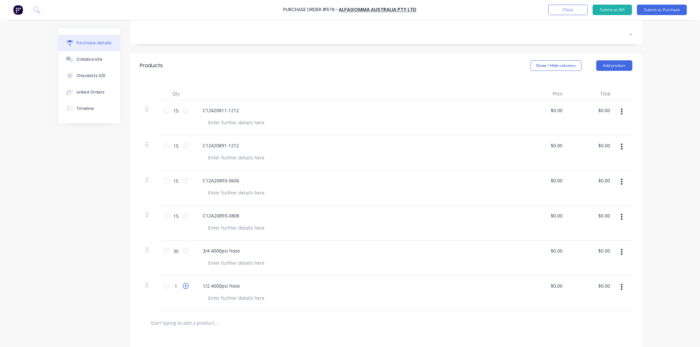
click at [183, 286] on icon at bounding box center [186, 286] width 6 height 6
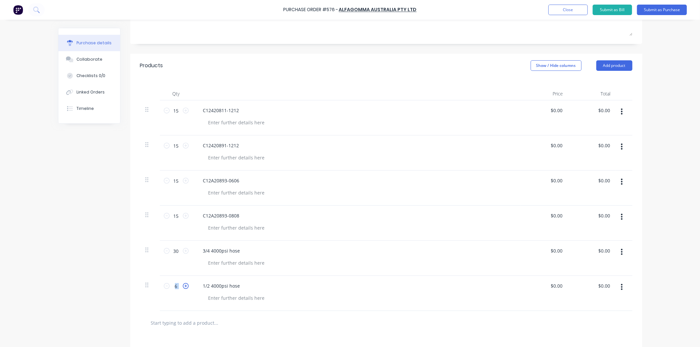
click at [183, 286] on icon at bounding box center [186, 286] width 6 height 6
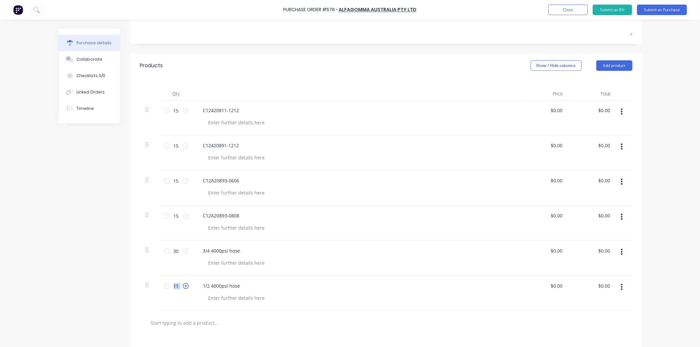
click at [183, 286] on icon at bounding box center [186, 286] width 6 height 6
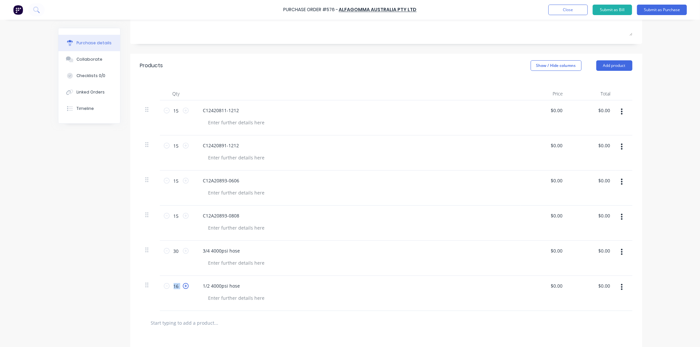
click at [183, 286] on icon at bounding box center [186, 286] width 6 height 6
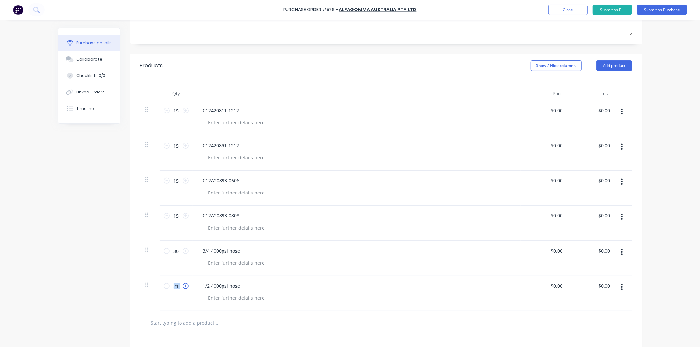
click at [183, 286] on icon at bounding box center [186, 286] width 6 height 6
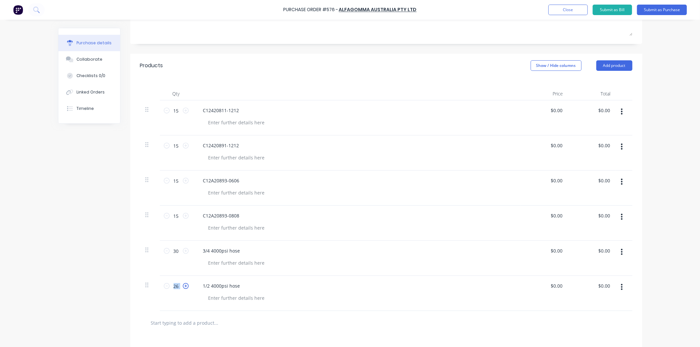
click at [183, 286] on icon at bounding box center [186, 286] width 6 height 6
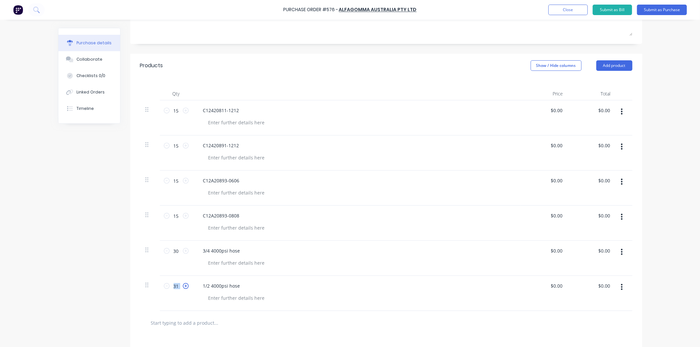
click at [183, 286] on icon at bounding box center [186, 286] width 6 height 6
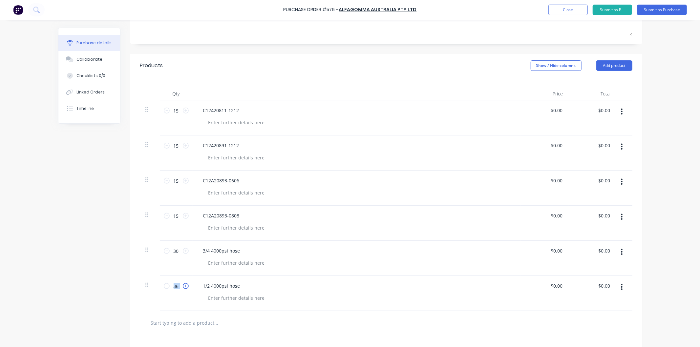
click at [183, 286] on icon at bounding box center [186, 286] width 6 height 6
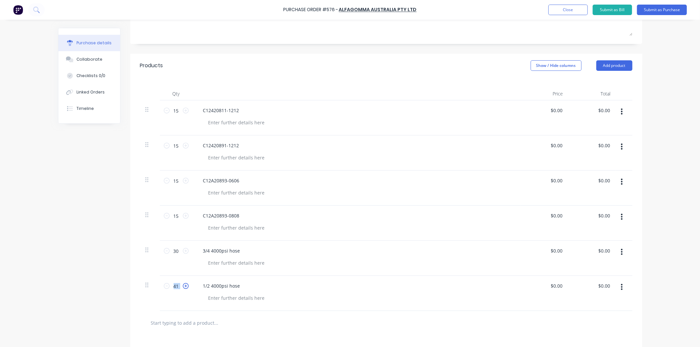
click at [183, 286] on icon at bounding box center [186, 286] width 6 height 6
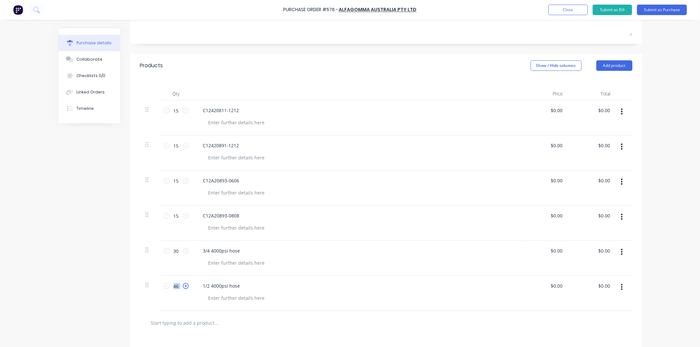
click at [183, 286] on icon at bounding box center [186, 286] width 6 height 6
type input "50"
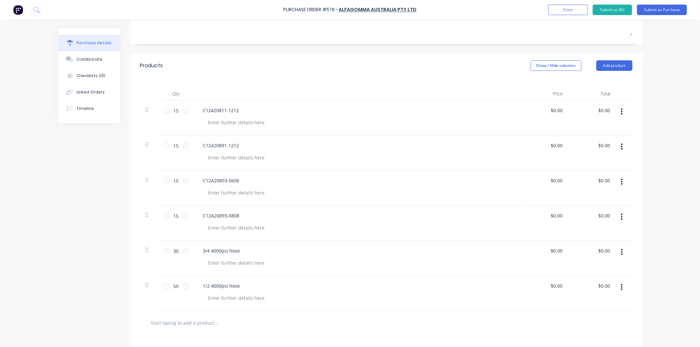
click at [285, 285] on div "1/2 4000psi hose" at bounding box center [357, 286] width 318 height 10
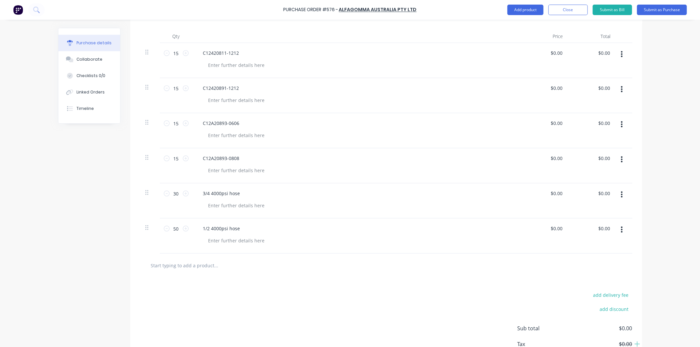
scroll to position [182, 0]
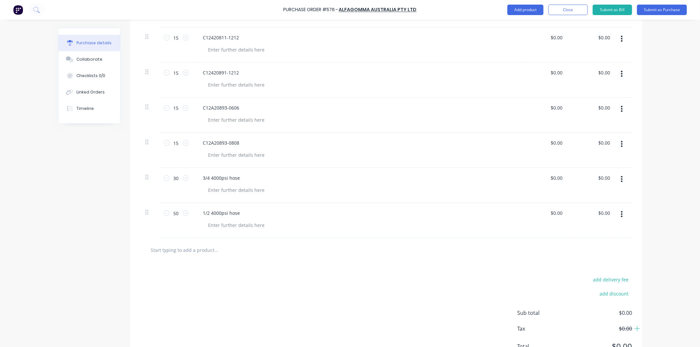
click at [195, 249] on input "text" at bounding box center [216, 250] width 131 height 13
type input "c"
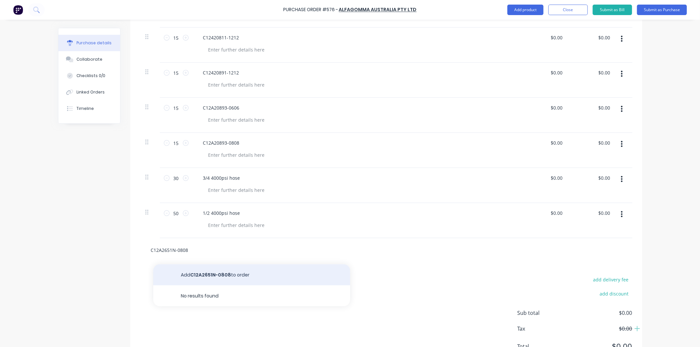
type input "C12A2651N-0808"
click at [217, 273] on button "Add C12A2651N-0808 to order" at bounding box center [251, 275] width 197 height 21
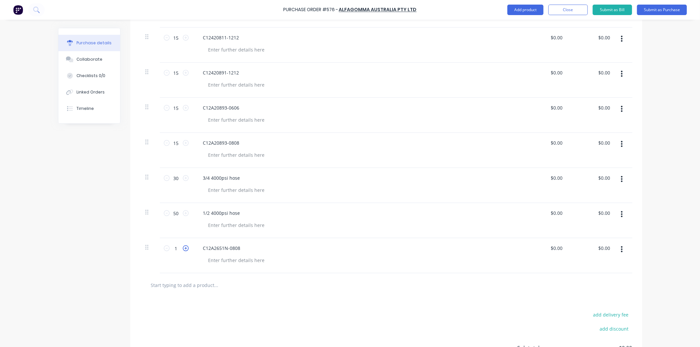
click at [183, 250] on icon at bounding box center [186, 249] width 6 height 6
click at [183, 249] on icon at bounding box center [186, 249] width 6 height 6
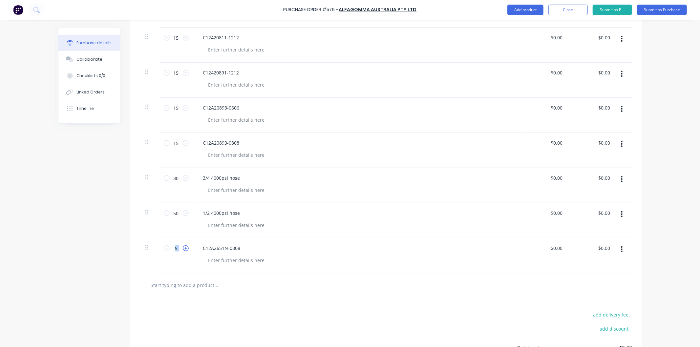
click at [183, 249] on icon at bounding box center [186, 249] width 6 height 6
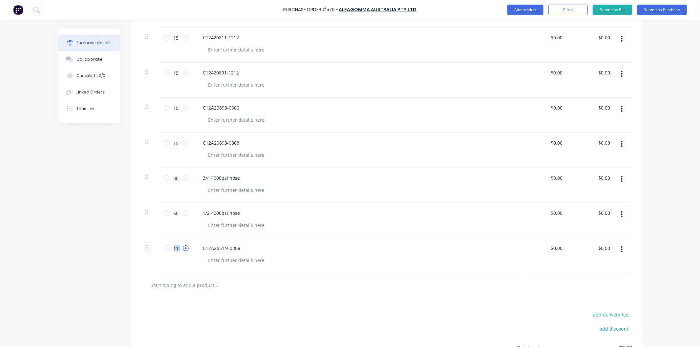
click at [183, 249] on icon at bounding box center [186, 249] width 6 height 6
click at [183, 247] on icon at bounding box center [186, 249] width 6 height 6
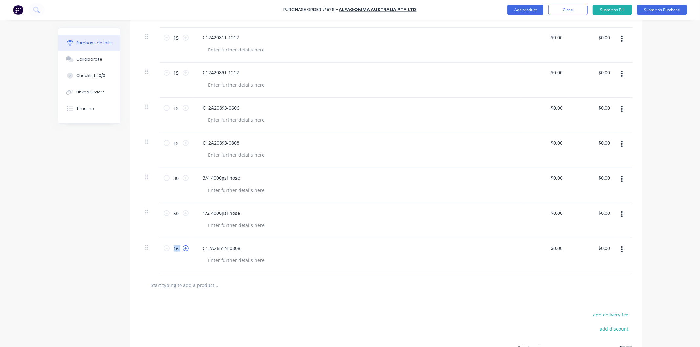
click at [183, 247] on icon at bounding box center [186, 249] width 6 height 6
type input "20"
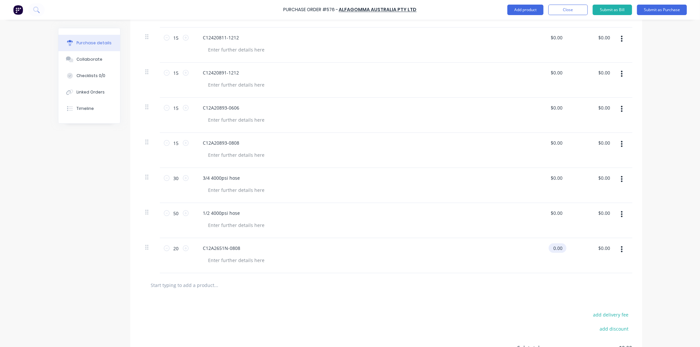
click at [559, 249] on input "0.00" at bounding box center [556, 249] width 15 height 10
type input "$0.00"
click at [196, 286] on input "text" at bounding box center [216, 285] width 131 height 13
click at [657, 7] on button "Submit as Purchase" at bounding box center [662, 10] width 50 height 11
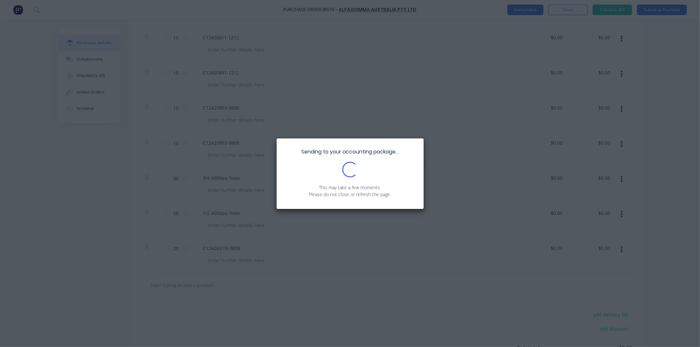
scroll to position [0, 0]
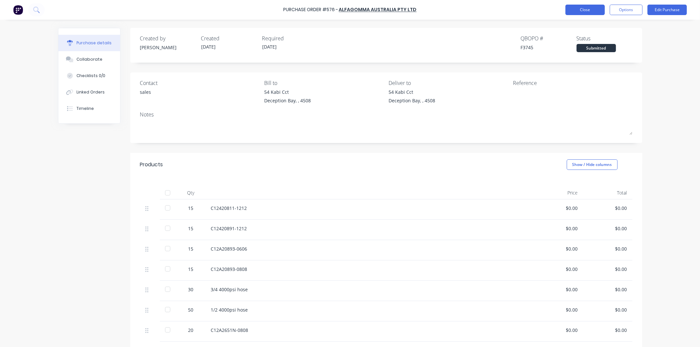
click at [580, 9] on button "Close" at bounding box center [585, 10] width 39 height 11
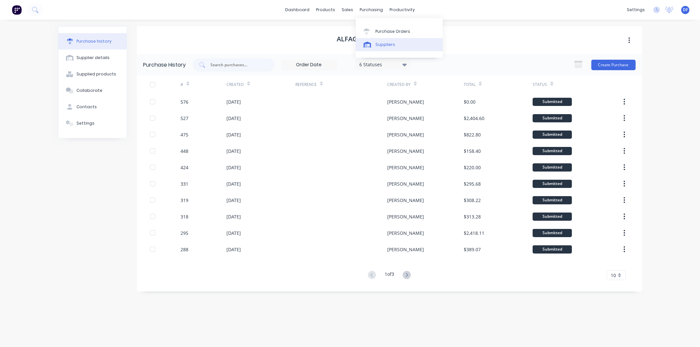
click at [381, 41] on link "Suppliers" at bounding box center [399, 44] width 87 height 13
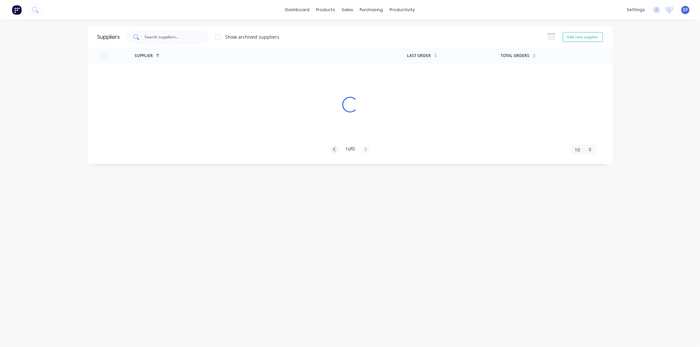
click at [150, 35] on input "text" at bounding box center [171, 37] width 55 height 7
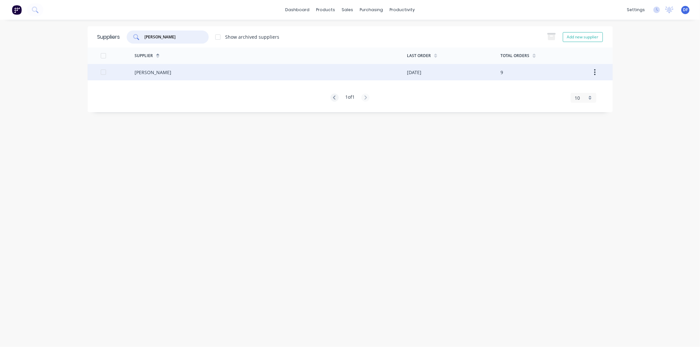
type input "alford"
click at [159, 72] on div "Alford Hydraulics" at bounding box center [153, 72] width 37 height 7
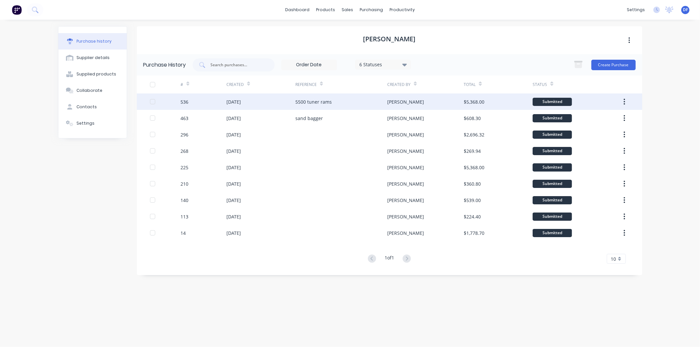
click at [309, 102] on div "5500 tuner rams" at bounding box center [313, 101] width 36 height 7
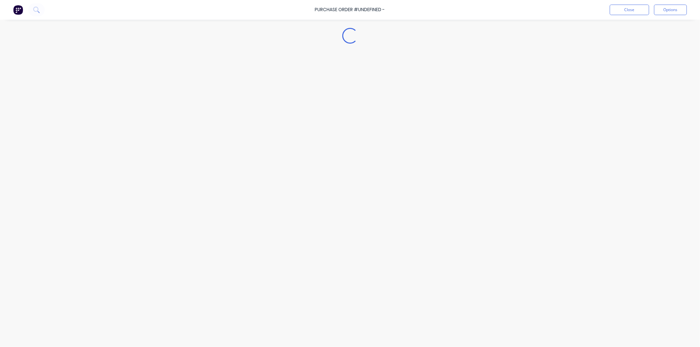
type textarea "x"
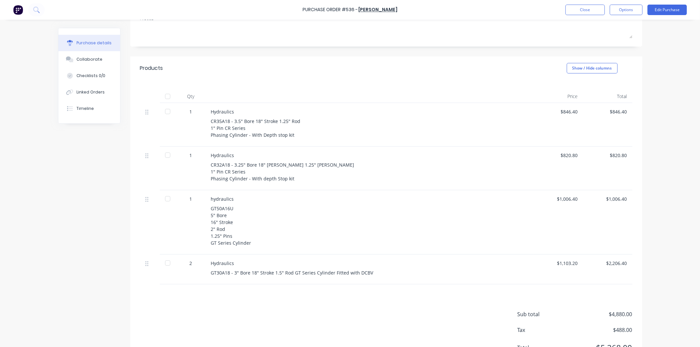
scroll to position [109, 0]
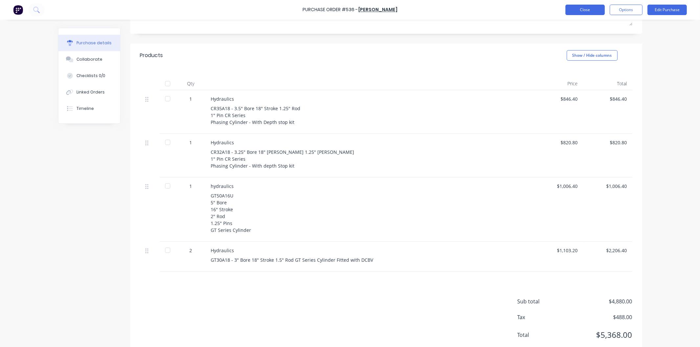
click at [585, 7] on button "Close" at bounding box center [585, 10] width 39 height 11
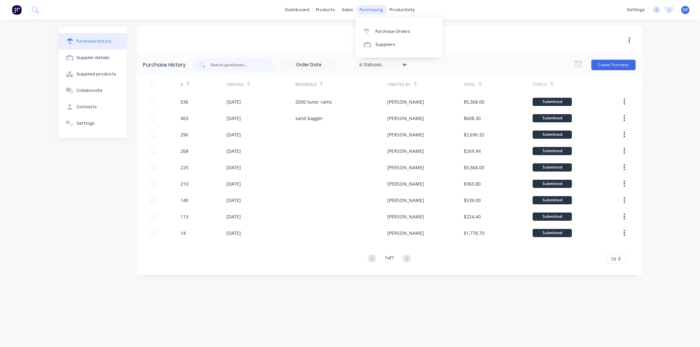
click at [369, 9] on div "purchasing" at bounding box center [372, 10] width 30 height 10
click at [391, 31] on div "Purchase Orders" at bounding box center [393, 32] width 35 height 6
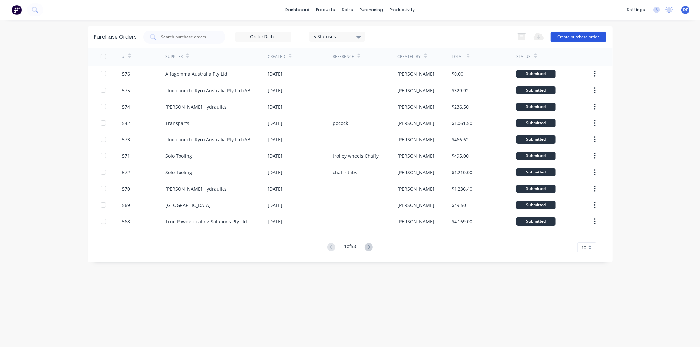
click at [576, 34] on button "Create purchase order" at bounding box center [578, 37] width 55 height 11
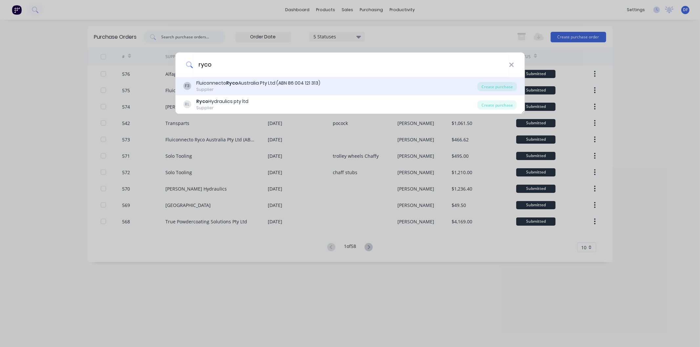
type input "ryco"
click at [231, 82] on b "Ryco" at bounding box center [232, 83] width 12 height 7
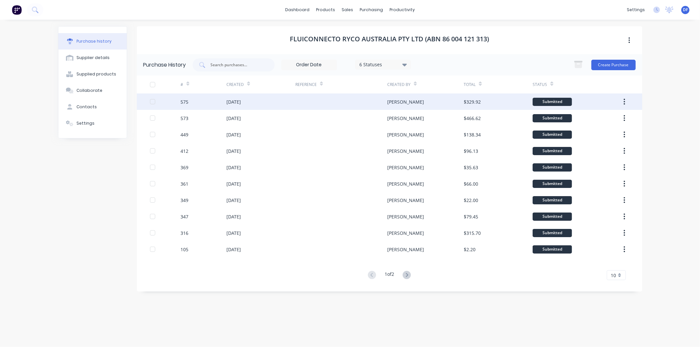
click at [231, 100] on div "03 Oct 2025" at bounding box center [234, 101] width 14 height 7
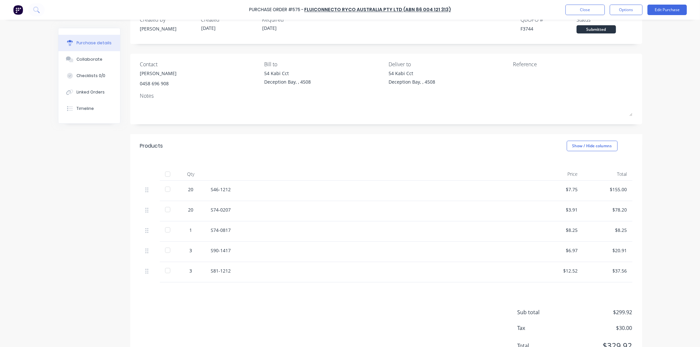
scroll to position [48, 0]
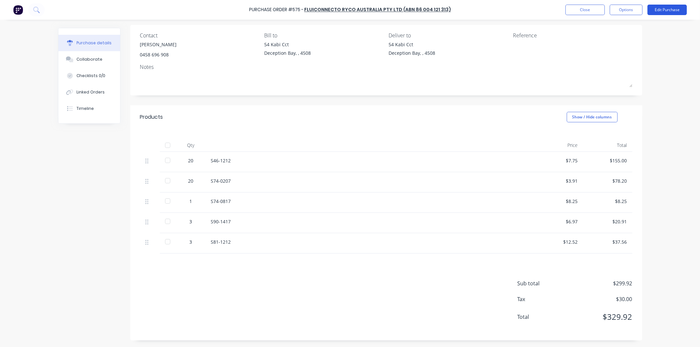
click at [661, 8] on button "Edit Purchase" at bounding box center [667, 10] width 39 height 11
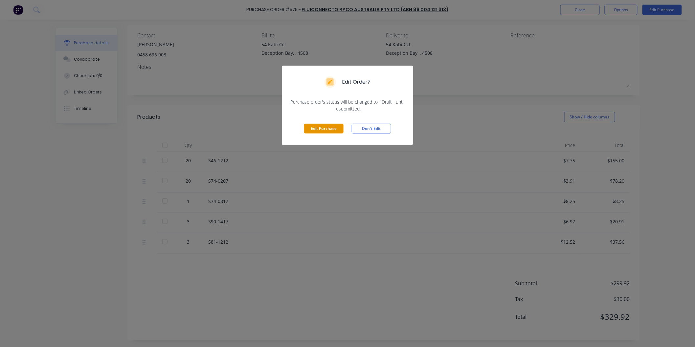
click at [323, 127] on button "Edit Purchase" at bounding box center [323, 129] width 39 height 10
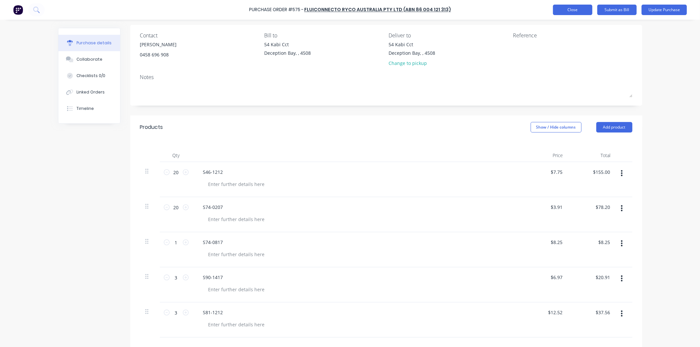
click at [572, 11] on button "Close" at bounding box center [572, 10] width 39 height 11
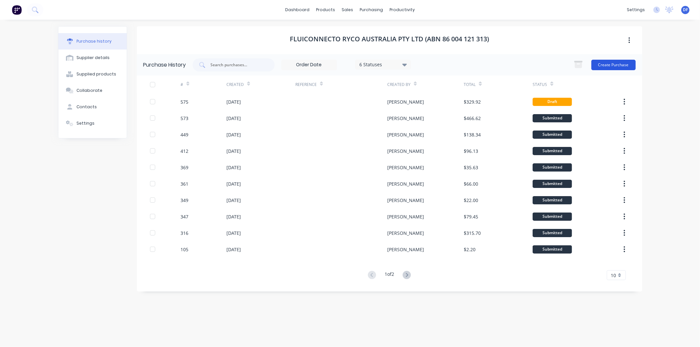
click at [604, 62] on button "Create Purchase" at bounding box center [614, 65] width 44 height 11
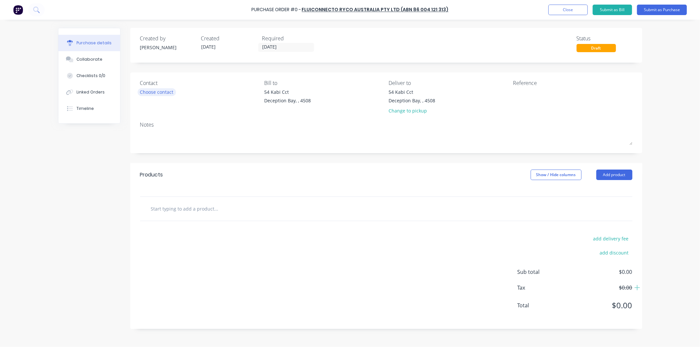
click at [172, 95] on div "Choose contact" at bounding box center [156, 92] width 33 height 7
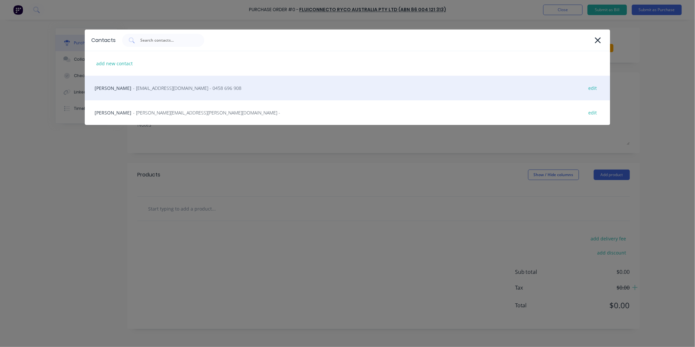
click at [155, 86] on span "- qldsales@flcryco.com - 0458 696 908" at bounding box center [187, 88] width 108 height 7
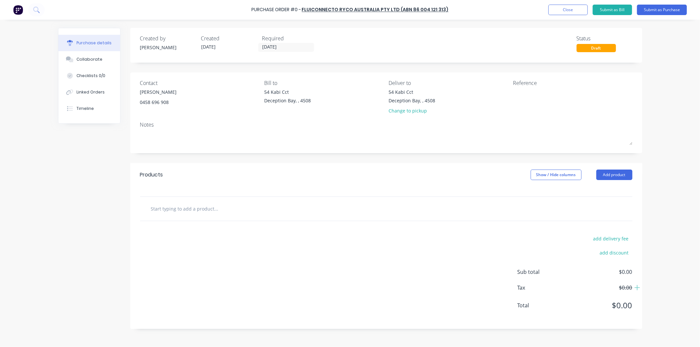
click at [186, 209] on input "text" at bounding box center [216, 208] width 131 height 13
click at [153, 208] on input "s90-1212" at bounding box center [216, 208] width 131 height 13
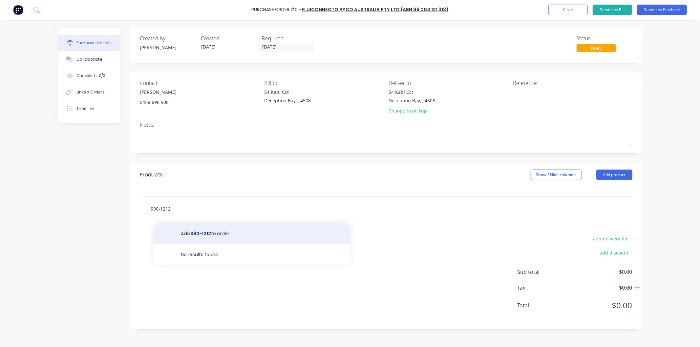
type input "S90-1212"
click at [205, 234] on button "Add S90-1212 to order" at bounding box center [251, 233] width 197 height 21
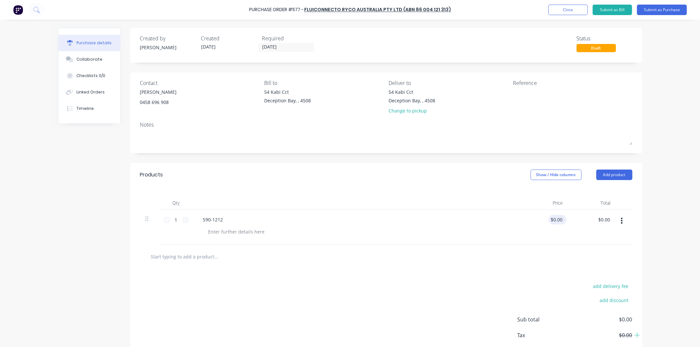
drag, startPoint x: 563, startPoint y: 216, endPoint x: 548, endPoint y: 219, distance: 15.5
click at [548, 219] on div "$0.00 $0.00" at bounding box center [545, 227] width 48 height 35
click at [571, 220] on div "$0.00 $0.00" at bounding box center [593, 227] width 48 height 35
drag, startPoint x: 560, startPoint y: 217, endPoint x: 546, endPoint y: 219, distance: 14.2
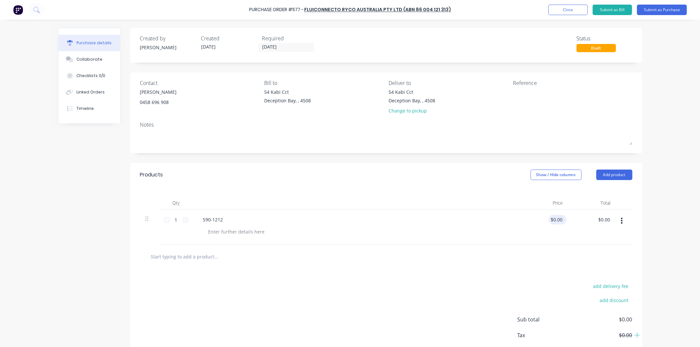
click at [549, 219] on div "$0.00 $0.00" at bounding box center [556, 220] width 15 height 10
drag, startPoint x: 560, startPoint y: 219, endPoint x: 550, endPoint y: 219, distance: 10.2
click at [552, 219] on input "0.00" at bounding box center [558, 220] width 12 height 10
click at [498, 210] on div "S90-1212" at bounding box center [357, 227] width 328 height 35
type input "$3.42"
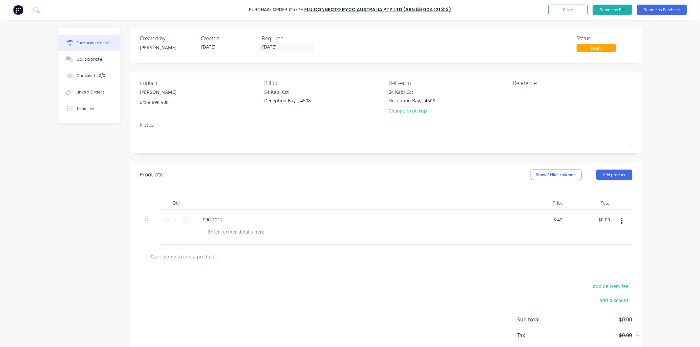
type input "$3.42"
click at [498, 210] on div "S90-1212" at bounding box center [357, 227] width 328 height 35
click at [183, 219] on icon at bounding box center [186, 220] width 6 height 6
type input "2"
type input "$6.84"
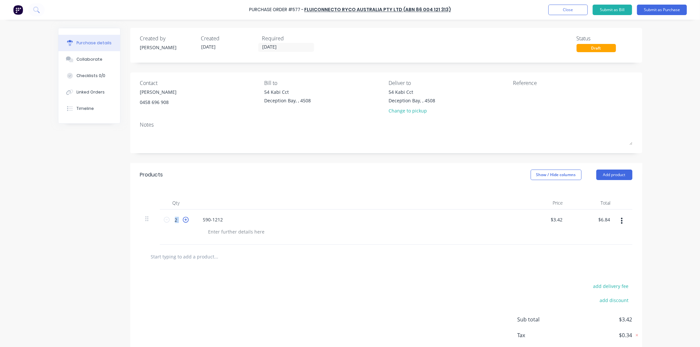
click at [183, 219] on icon at bounding box center [186, 220] width 6 height 6
type input "3"
type input "$10.26"
click at [183, 219] on icon at bounding box center [186, 220] width 6 height 6
type input "4"
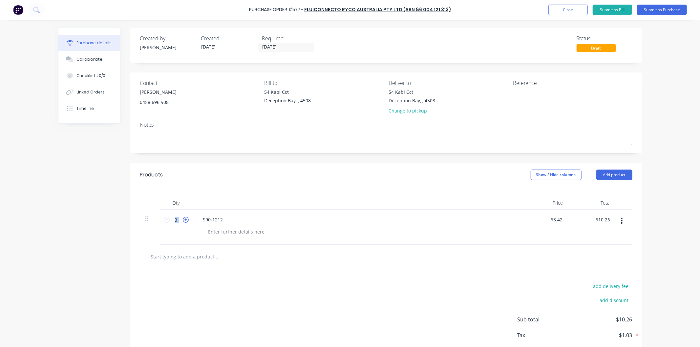
type input "$13.68"
click at [183, 219] on icon at bounding box center [186, 220] width 6 height 6
type input "5"
type input "$17.10"
click at [183, 219] on icon at bounding box center [186, 220] width 6 height 6
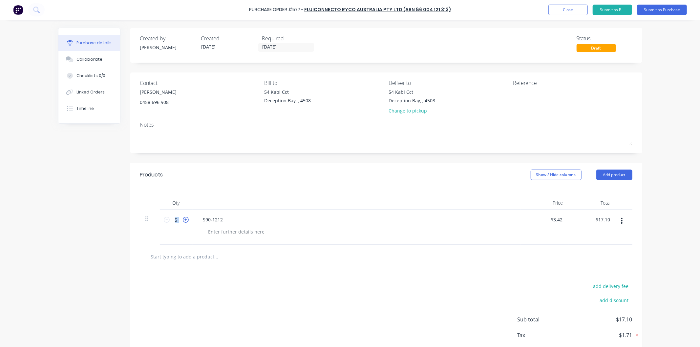
type input "6"
type input "$20.52"
click at [183, 219] on icon at bounding box center [186, 220] width 6 height 6
type input "7"
type input "$23.94"
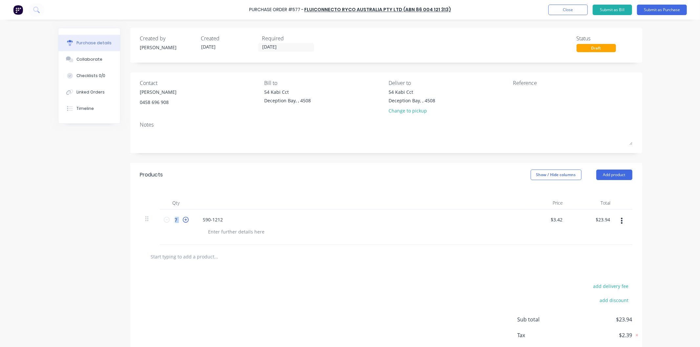
click at [183, 219] on icon at bounding box center [186, 220] width 6 height 6
type input "8"
type input "$27.36"
click at [183, 219] on icon at bounding box center [186, 220] width 6 height 6
type input "9"
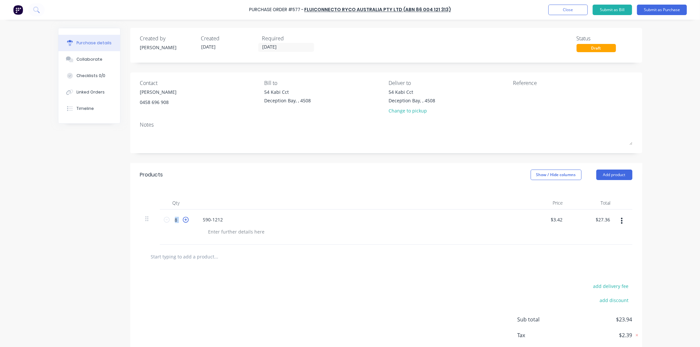
type input "$30.78"
click at [183, 219] on icon at bounding box center [186, 220] width 6 height 6
type input "10"
type input "$34.20"
click at [183, 219] on icon at bounding box center [186, 220] width 6 height 6
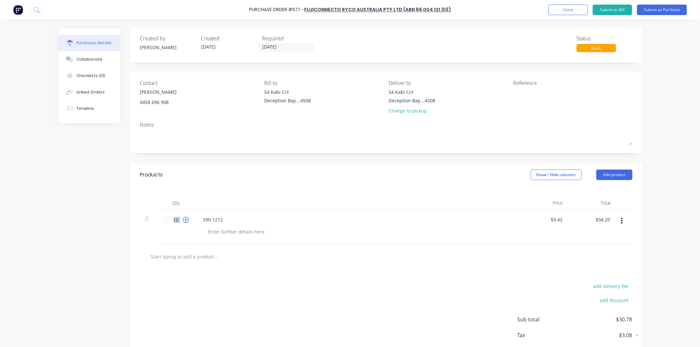
type input "11"
type input "$37.62"
click at [183, 219] on icon at bounding box center [186, 220] width 6 height 6
type input "12"
type input "$41.04"
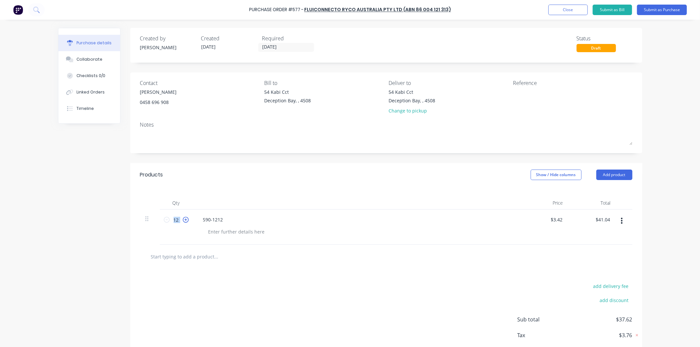
click at [183, 219] on icon at bounding box center [186, 220] width 6 height 6
type input "13"
type input "$44.46"
click at [183, 219] on icon at bounding box center [186, 220] width 6 height 6
type input "14"
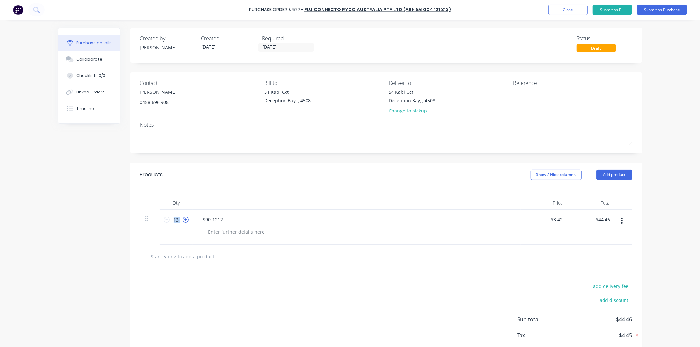
type input "$47.88"
click at [183, 219] on icon at bounding box center [186, 220] width 6 height 6
type input "15"
type input "$51.30"
click at [183, 219] on icon at bounding box center [186, 220] width 6 height 6
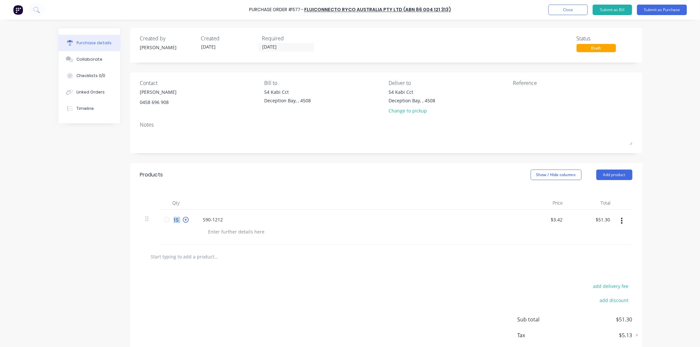
type input "16"
type input "$54.72"
click at [183, 219] on icon at bounding box center [186, 220] width 6 height 6
type input "17"
type input "$58.14"
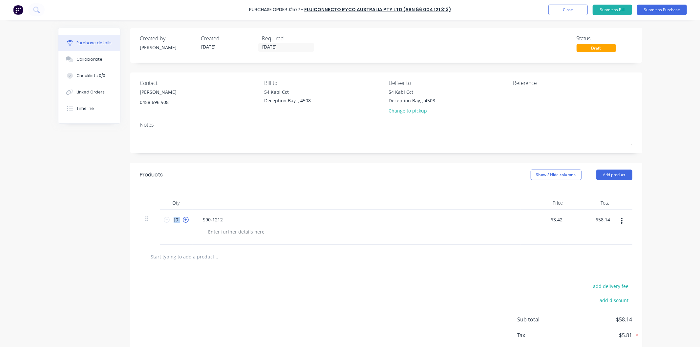
click at [183, 219] on icon at bounding box center [186, 220] width 6 height 6
type input "18"
type input "$61.56"
click at [183, 219] on icon at bounding box center [186, 220] width 6 height 6
type input "19"
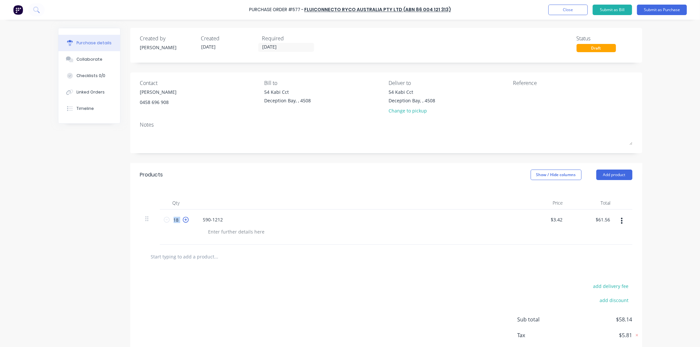
type input "$64.98"
click at [183, 219] on icon at bounding box center [186, 220] width 6 height 6
type input "20"
type input "$68.40"
click at [181, 232] on div "20 20" at bounding box center [176, 227] width 33 height 35
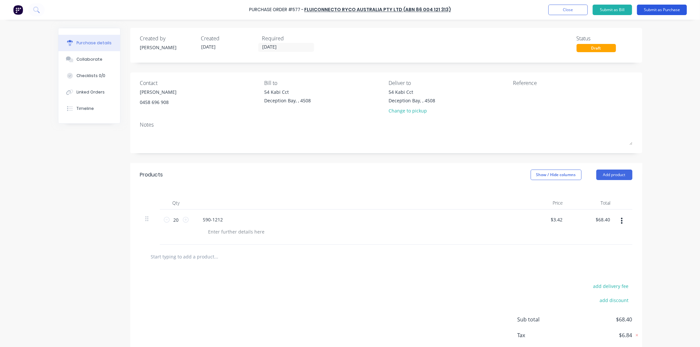
click at [658, 8] on button "Submit as Purchase" at bounding box center [662, 10] width 50 height 11
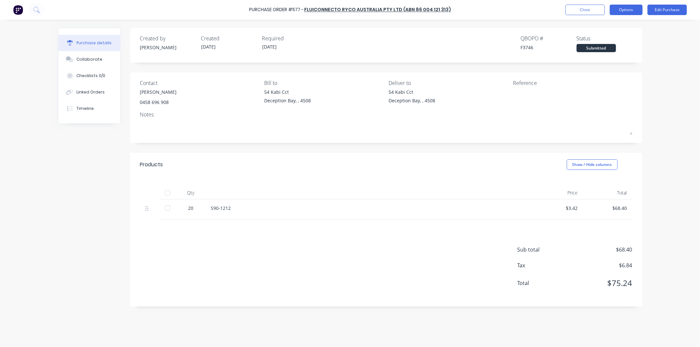
click at [627, 9] on button "Options" at bounding box center [626, 10] width 33 height 11
click at [605, 24] on div "Print / Email" at bounding box center [611, 27] width 51 height 10
click at [598, 39] on div "With pricing" at bounding box center [611, 40] width 51 height 10
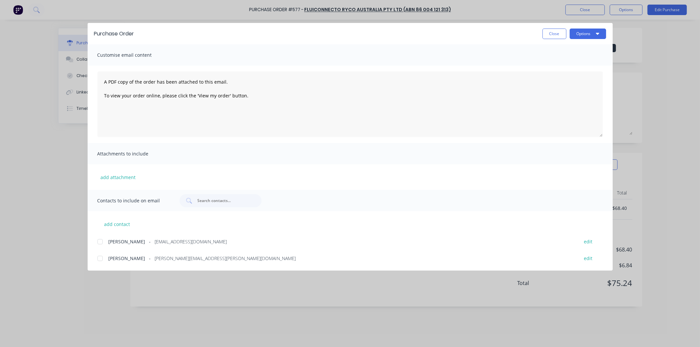
click at [98, 241] on div at bounding box center [100, 241] width 13 height 13
click at [580, 32] on button "Options" at bounding box center [588, 34] width 36 height 11
click at [554, 75] on div "Email" at bounding box center [575, 77] width 51 height 10
click at [552, 32] on button "Close" at bounding box center [555, 34] width 24 height 11
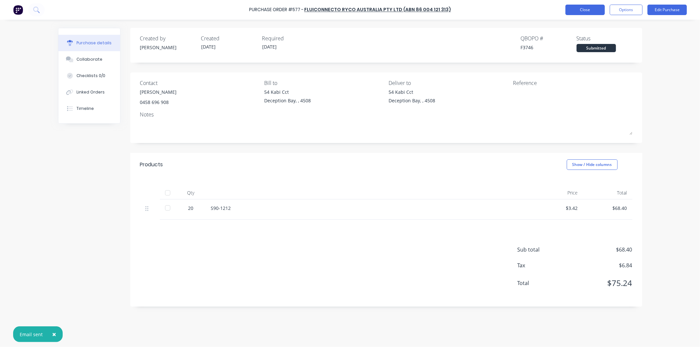
click at [587, 8] on button "Close" at bounding box center [585, 10] width 39 height 11
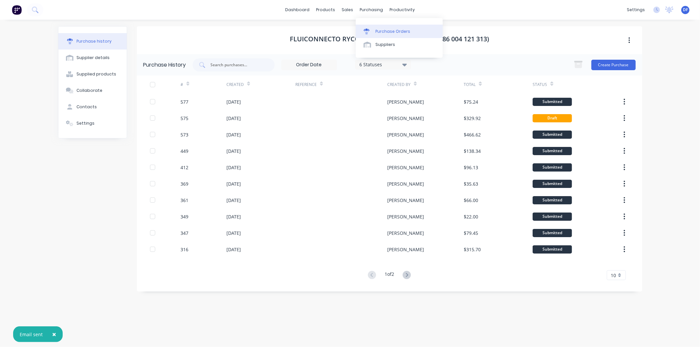
click at [385, 32] on div "Purchase Orders" at bounding box center [393, 32] width 35 height 6
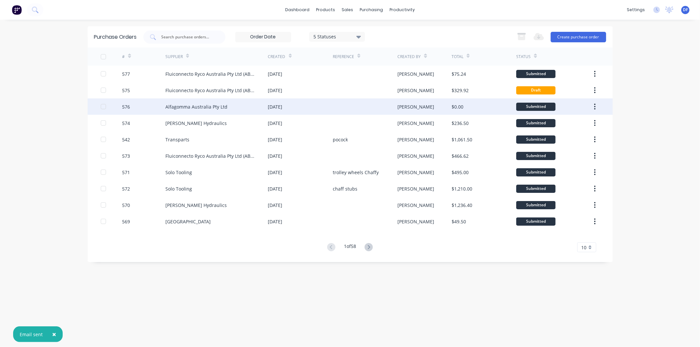
click at [198, 104] on div "Alfagomma Australia Pty Ltd" at bounding box center [196, 106] width 62 height 7
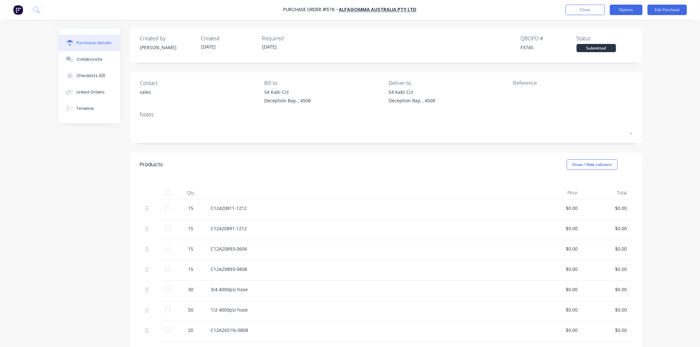
click at [628, 9] on button "Options" at bounding box center [626, 10] width 33 height 11
click at [606, 25] on div "Print / Email" at bounding box center [611, 27] width 51 height 10
click at [601, 40] on div "With pricing" at bounding box center [611, 40] width 51 height 10
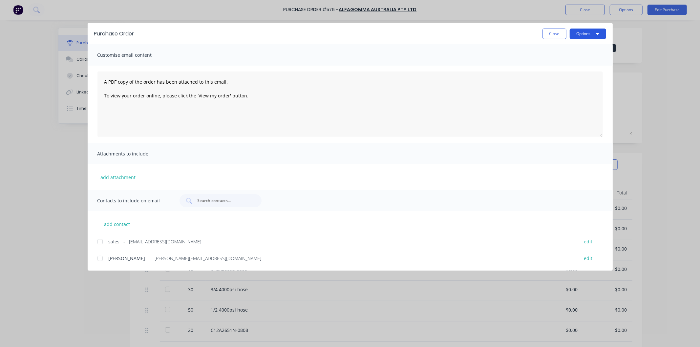
click at [586, 35] on button "Options" at bounding box center [588, 34] width 36 height 11
click at [580, 33] on button "Options" at bounding box center [588, 34] width 36 height 11
click at [556, 62] on div "Print" at bounding box center [575, 64] width 51 height 10
drag, startPoint x: 199, startPoint y: 240, endPoint x: 130, endPoint y: 241, distance: 69.0
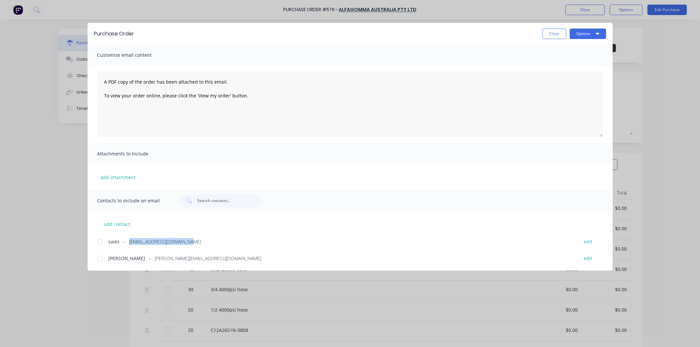
click at [127, 242] on div "sales - brisbane@alfagomma.com.au" at bounding box center [341, 241] width 464 height 7
copy span "brisbane@alfagomma.com.au"
drag, startPoint x: 210, startPoint y: 256, endPoint x: 130, endPoint y: 261, distance: 80.2
click at [129, 263] on div "Sean - sean.wethereld@alfagomma.com.au edit" at bounding box center [355, 258] width 515 height 9
copy span "sean.wethereld@alfagomma.com.au"
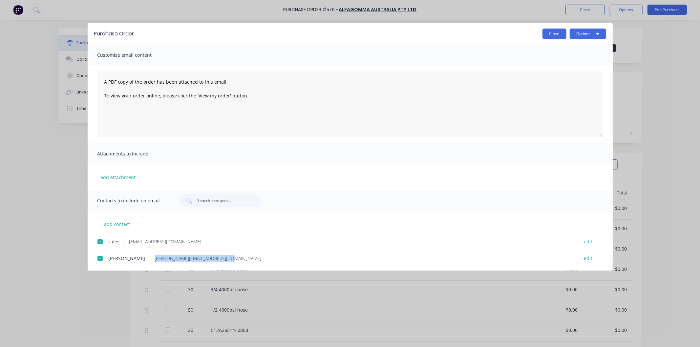
click at [555, 30] on button "Close" at bounding box center [555, 34] width 24 height 11
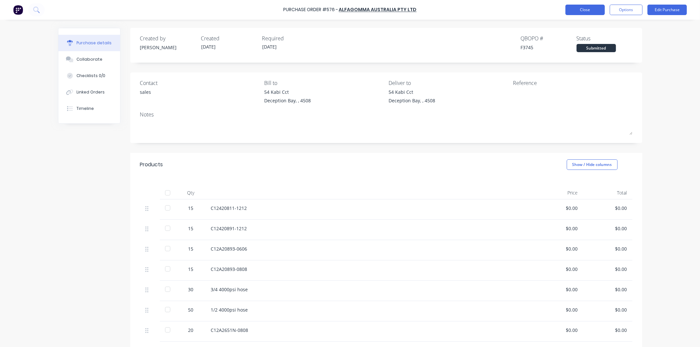
click at [578, 8] on button "Close" at bounding box center [585, 10] width 39 height 11
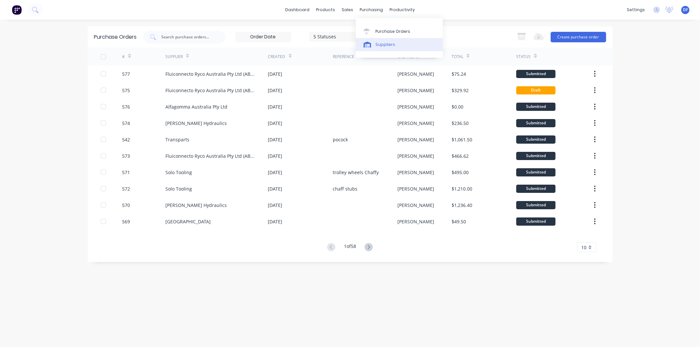
click at [386, 43] on div "Suppliers" at bounding box center [386, 45] width 20 height 6
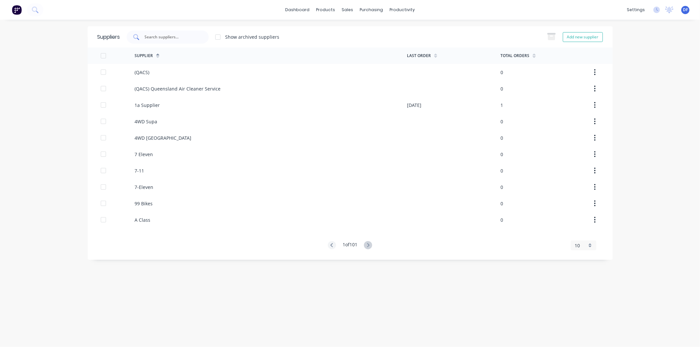
click at [177, 40] on input "text" at bounding box center [171, 37] width 55 height 7
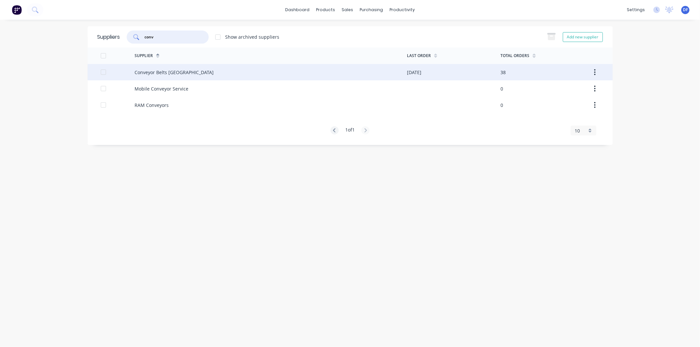
type input "conv"
click at [165, 73] on div "Conveyor Belts Australia" at bounding box center [174, 72] width 79 height 7
